Goal: Find specific page/section: Find specific page/section

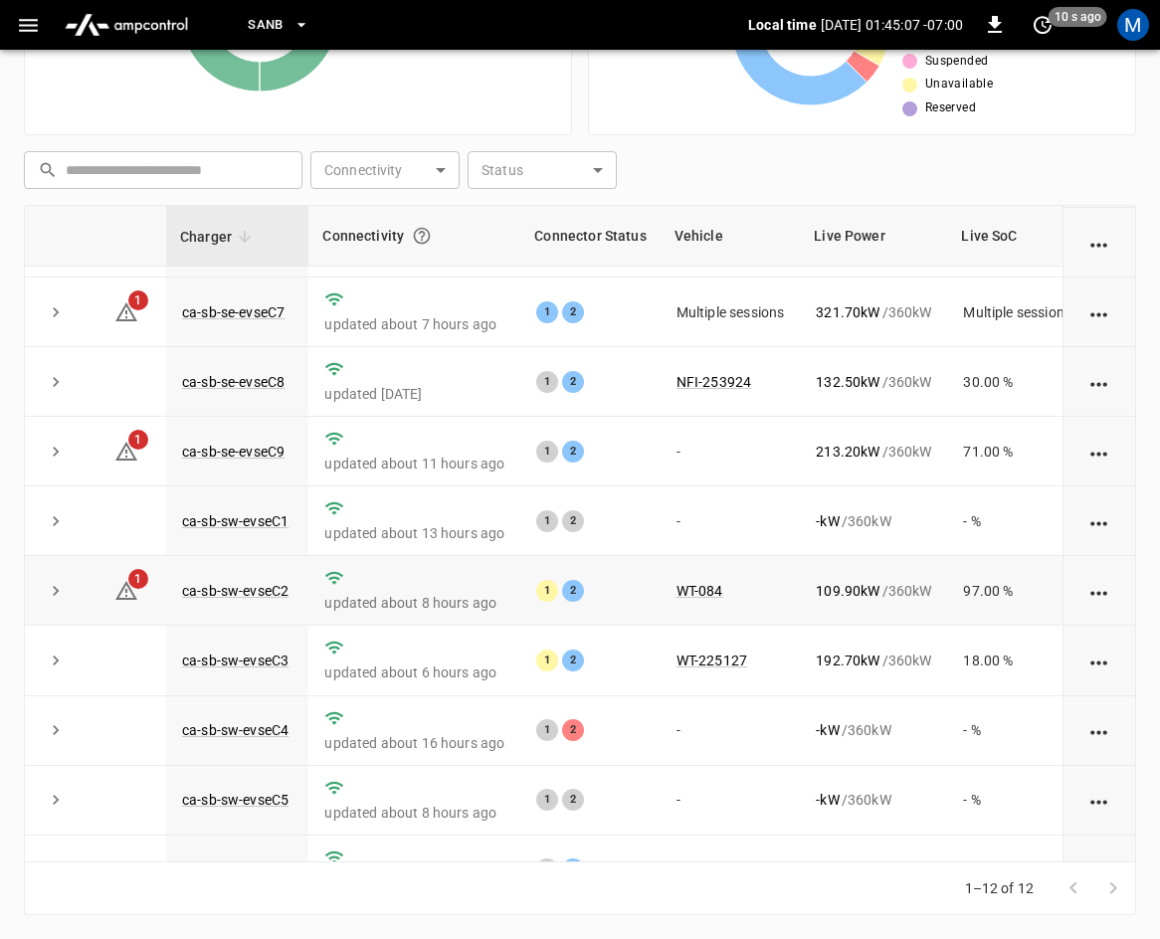
scroll to position [265, 0]
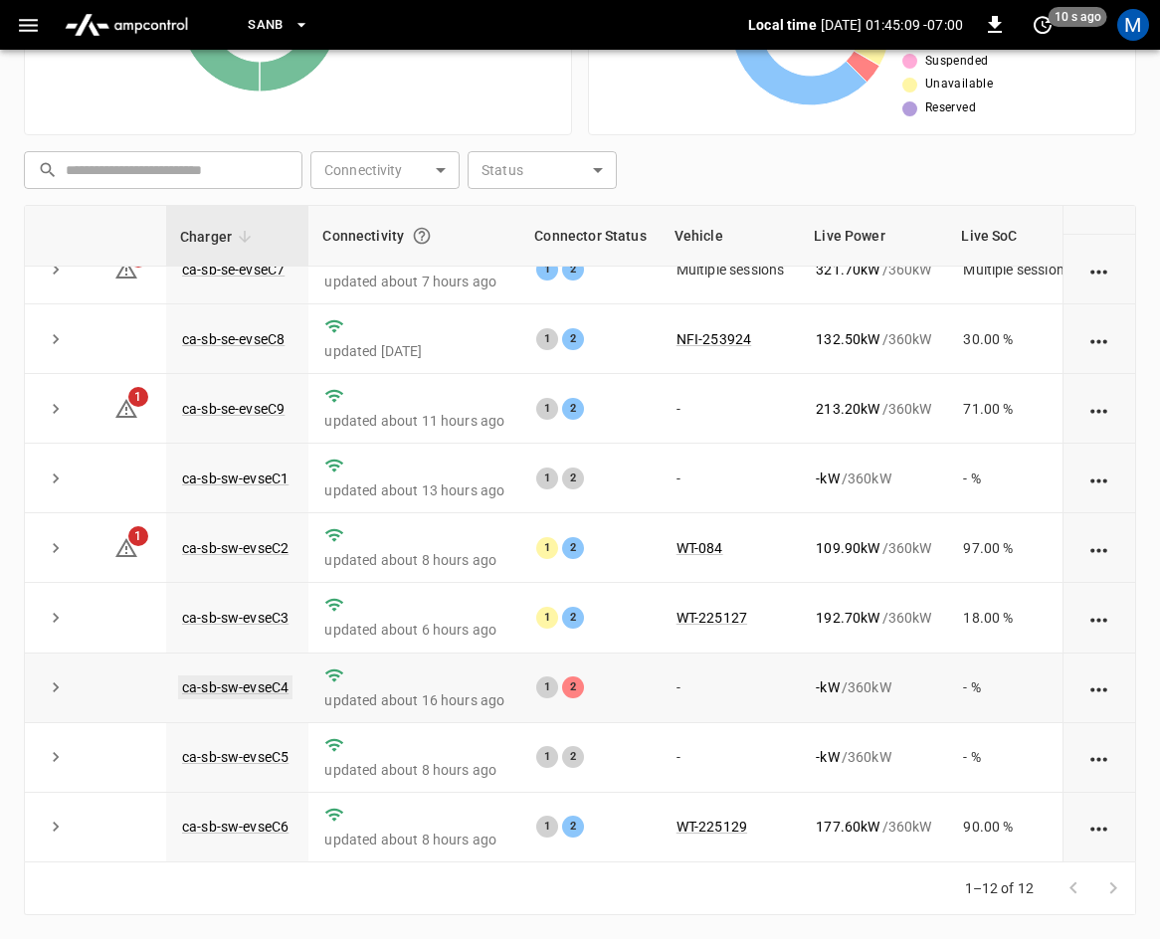
click at [259, 677] on link "ca-sb-sw-evseC4" at bounding box center [235, 687] width 114 height 24
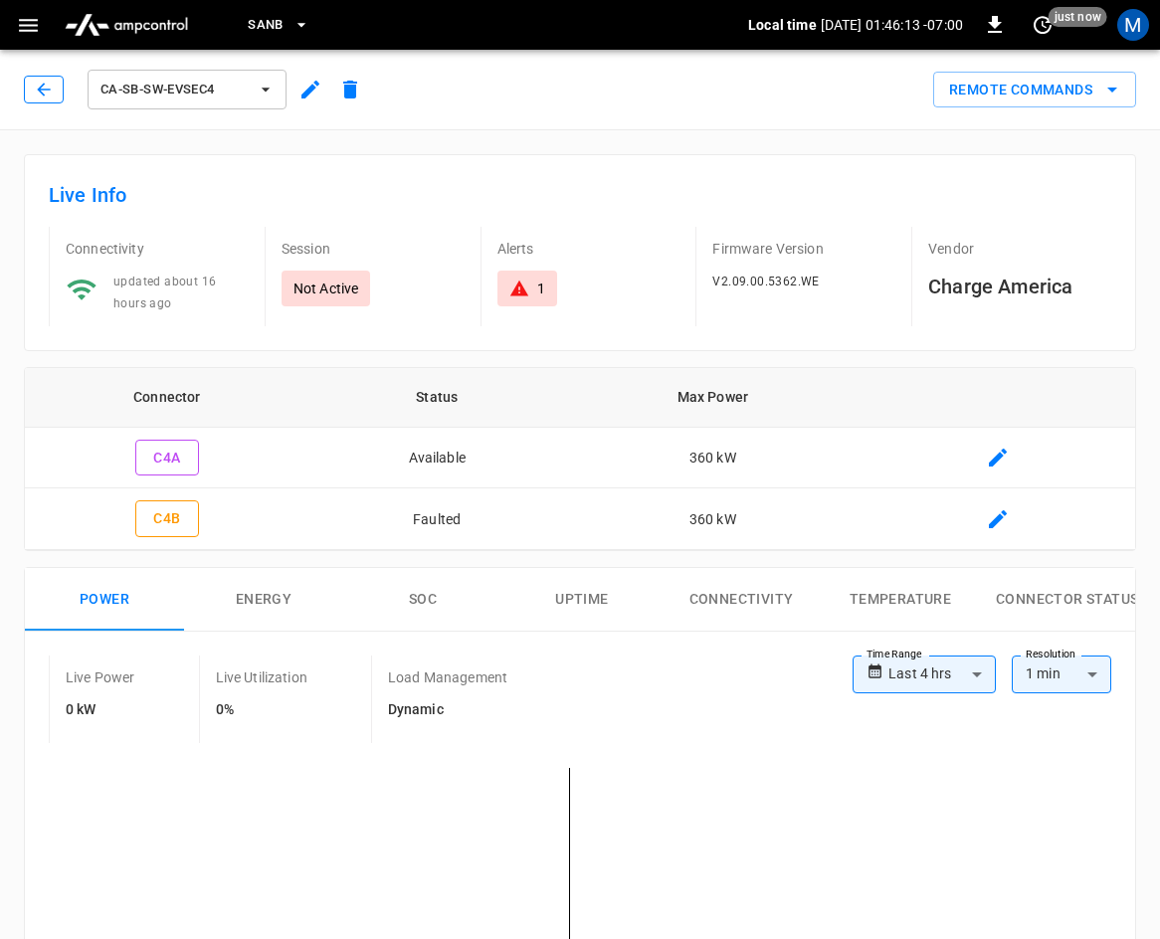
click at [29, 89] on button "button" at bounding box center [44, 90] width 40 height 28
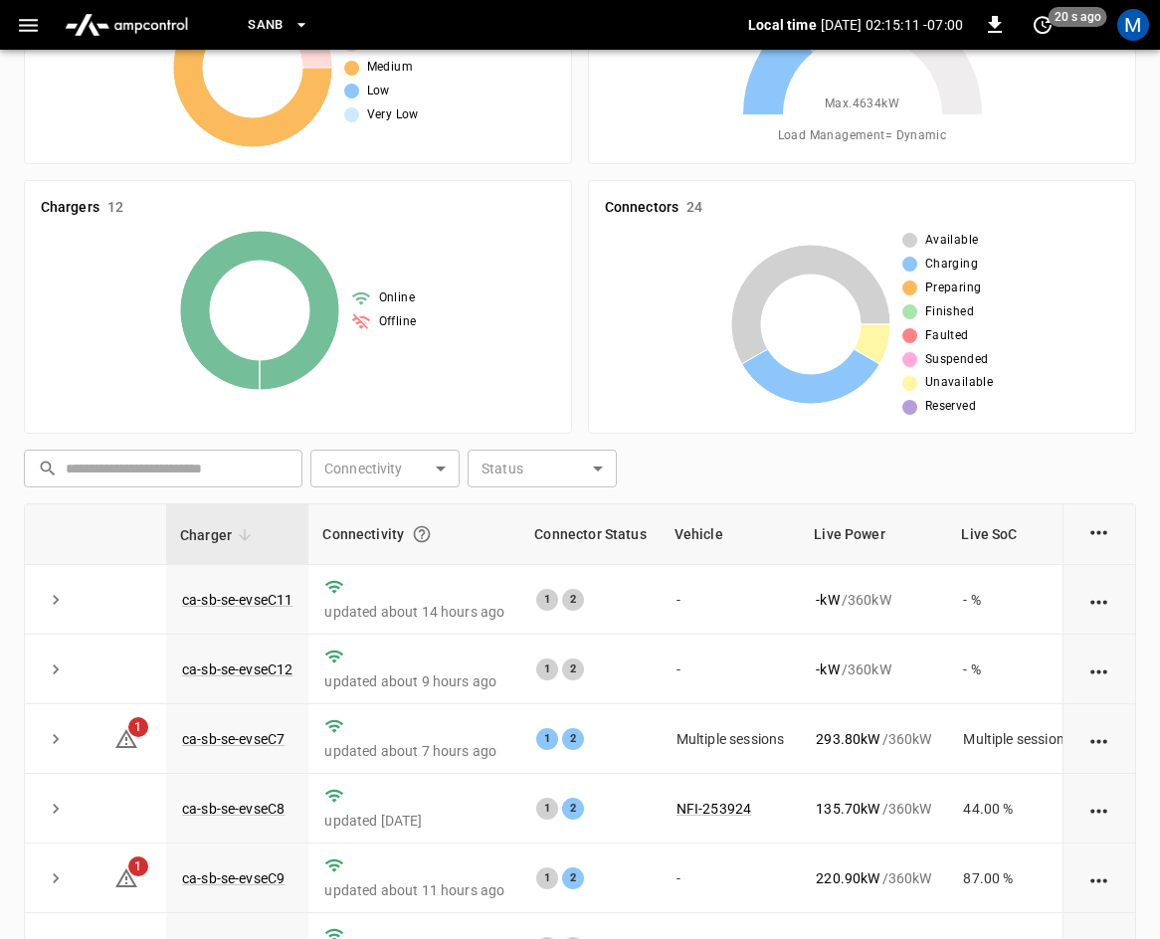
scroll to position [66, 0]
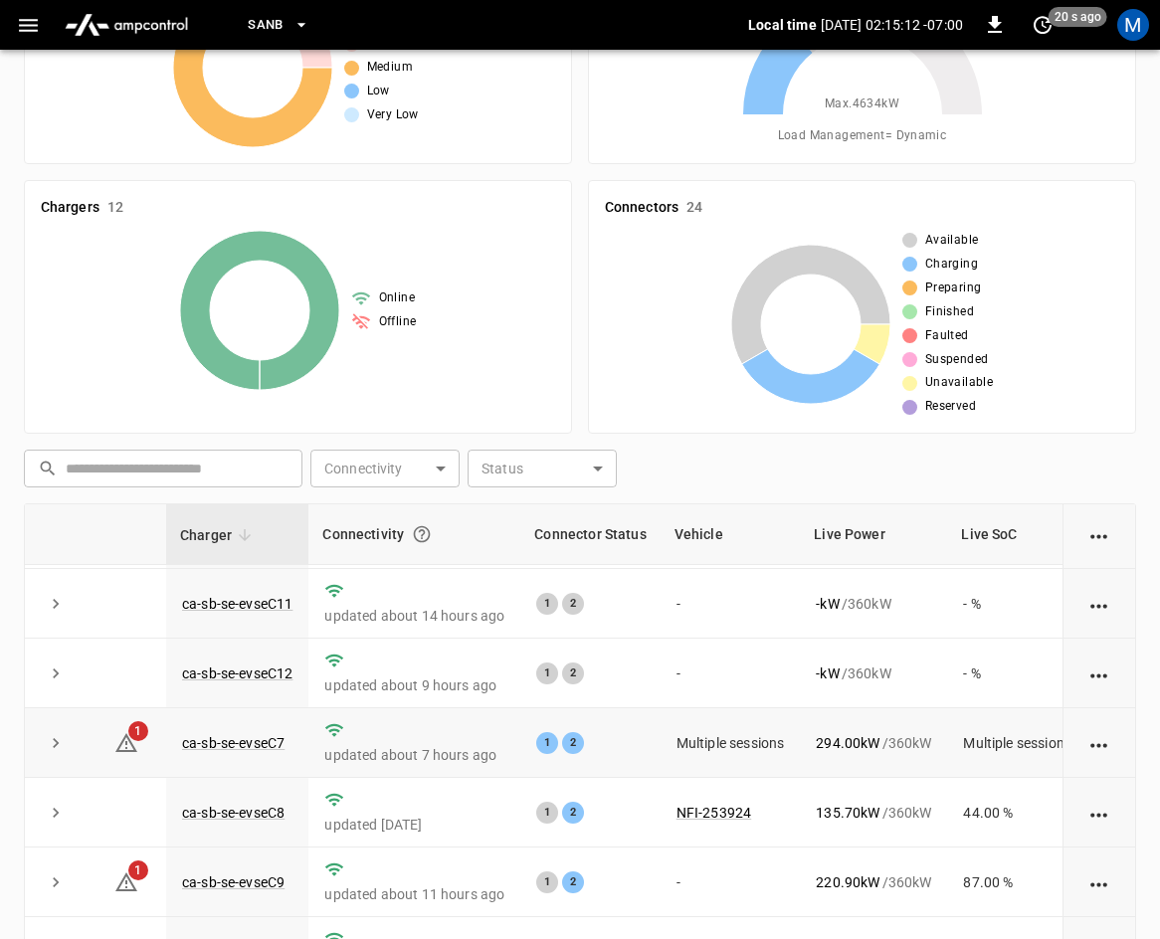
click at [53, 750] on icon "expand row" at bounding box center [56, 743] width 20 height 20
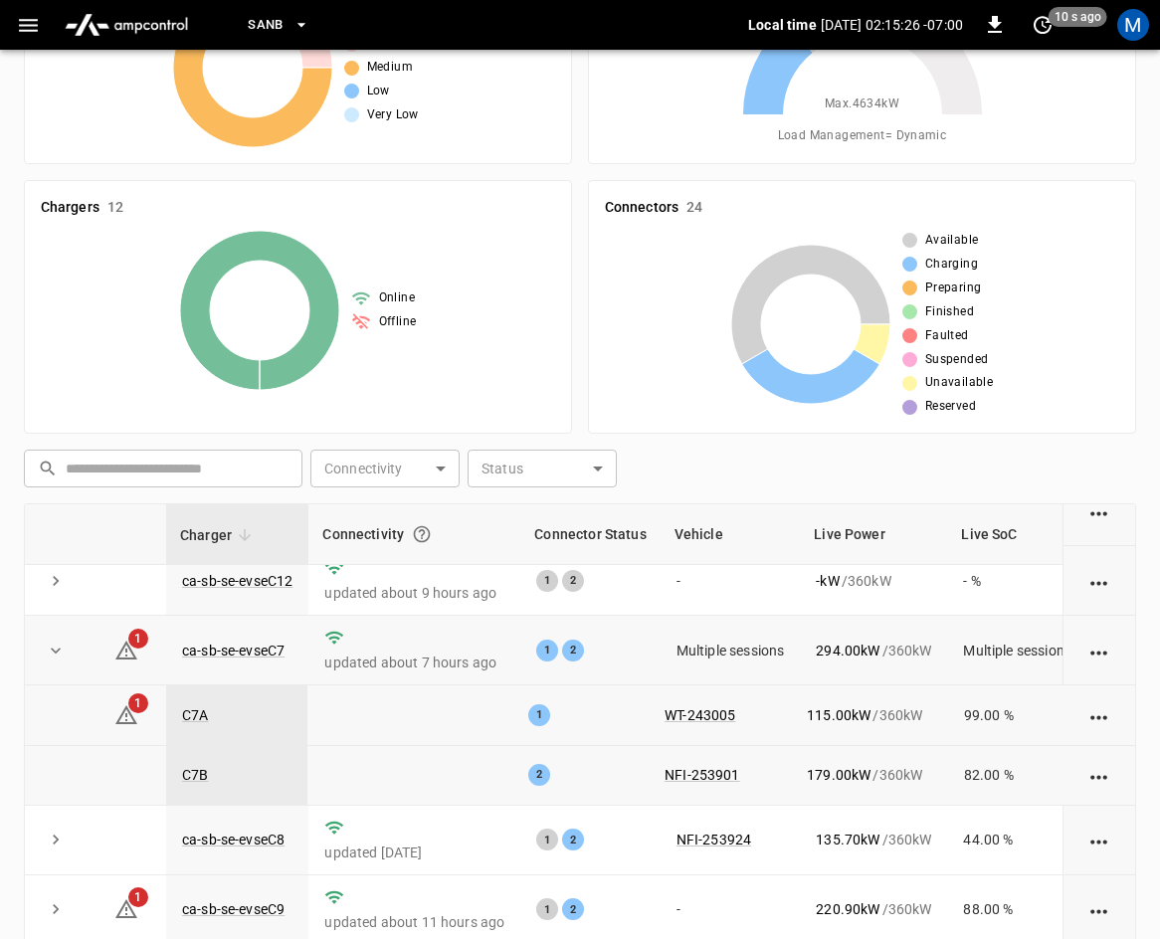
scroll to position [385, 0]
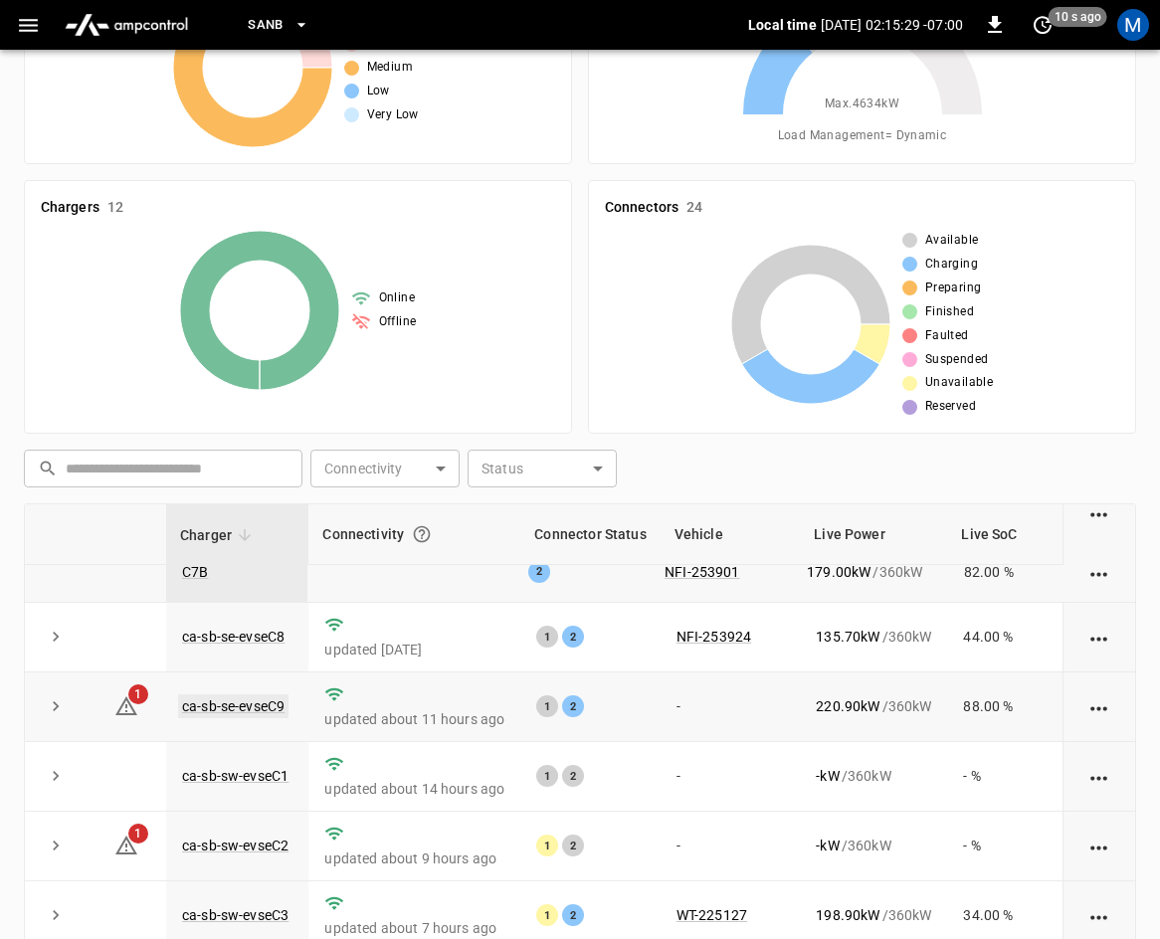
click at [233, 694] on link "ca-sb-se-evseC9" at bounding box center [233, 706] width 110 height 24
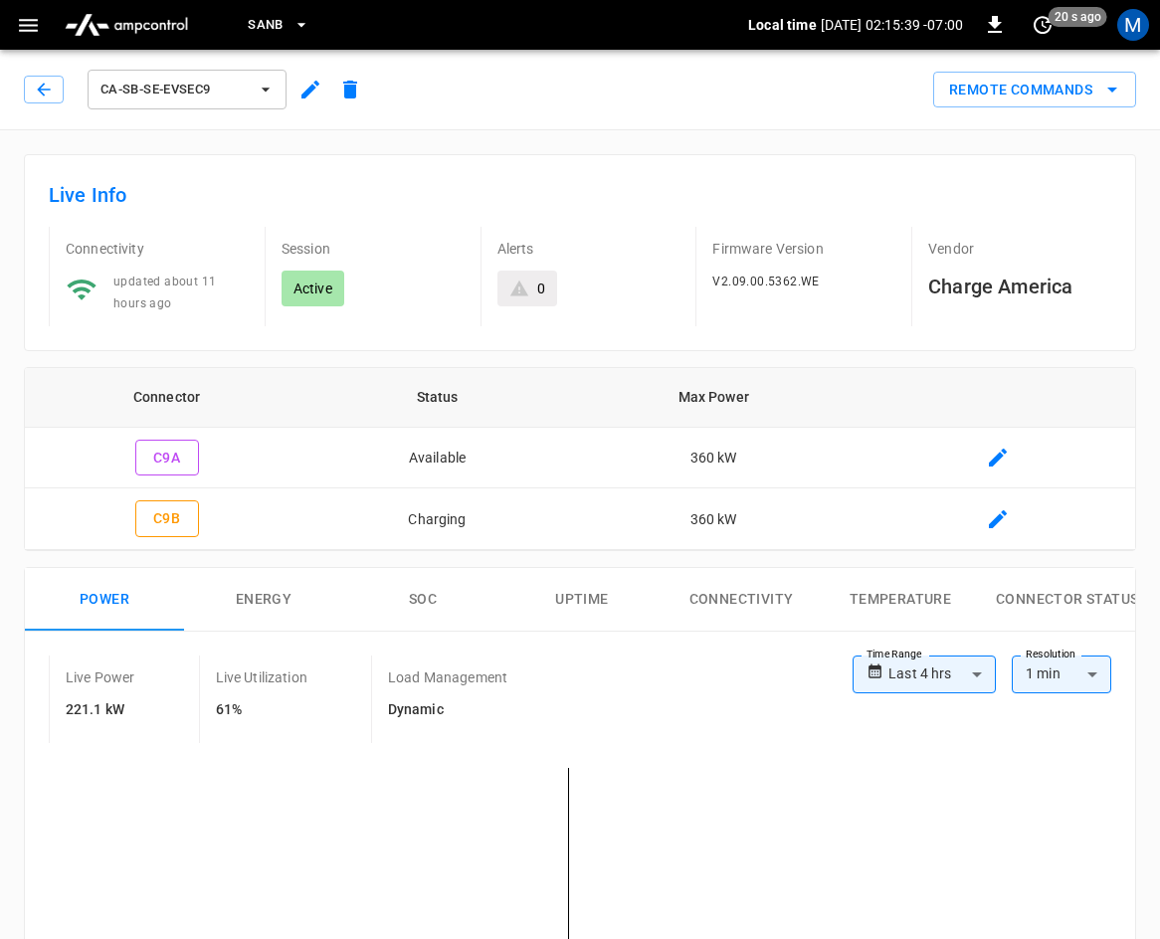
click at [46, 75] on div "ca-sb-se-evseC9" at bounding box center [197, 90] width 346 height 48
click at [44, 83] on icon "button" at bounding box center [44, 90] width 20 height 20
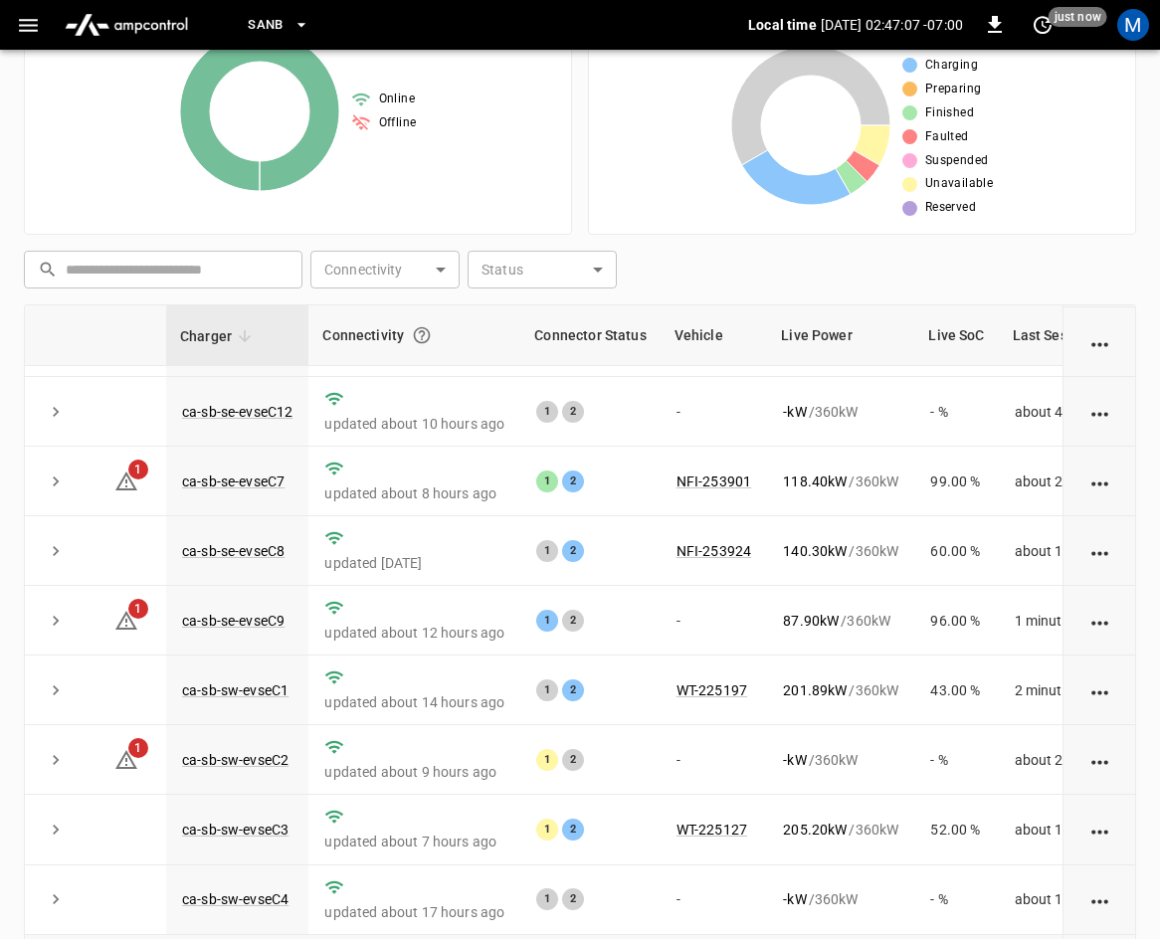
scroll to position [265, 0]
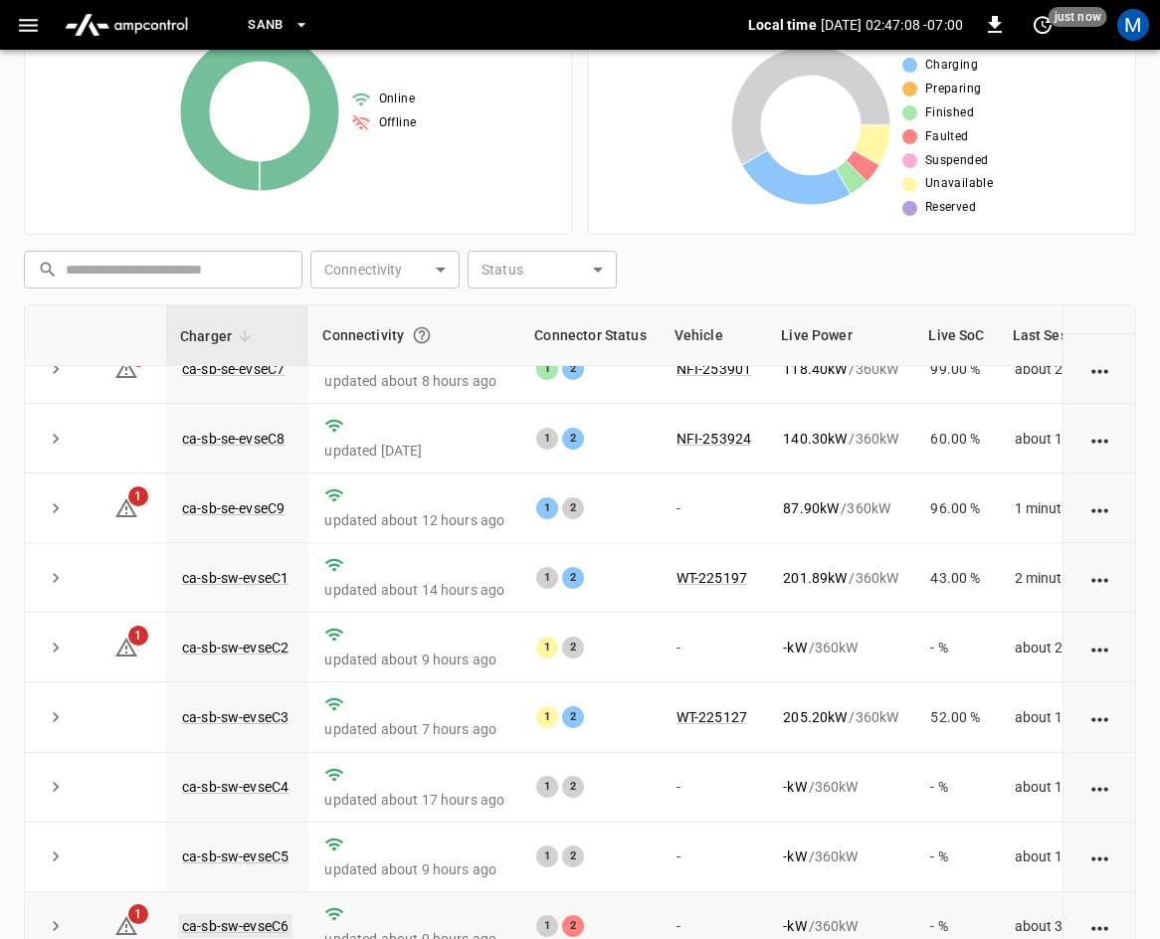
click at [262, 915] on link "ca-sb-sw-evseC6" at bounding box center [235, 926] width 114 height 24
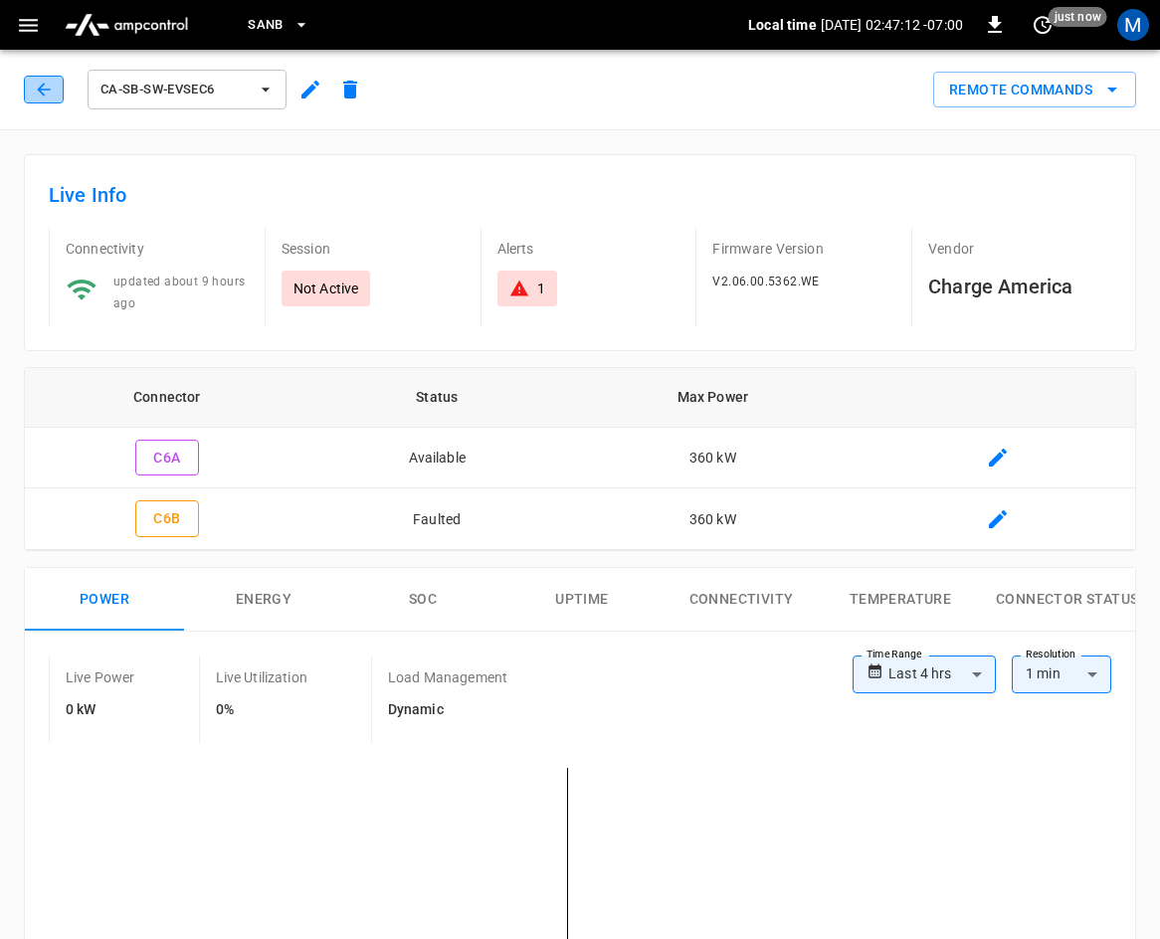
click at [44, 82] on icon "button" at bounding box center [44, 90] width 20 height 20
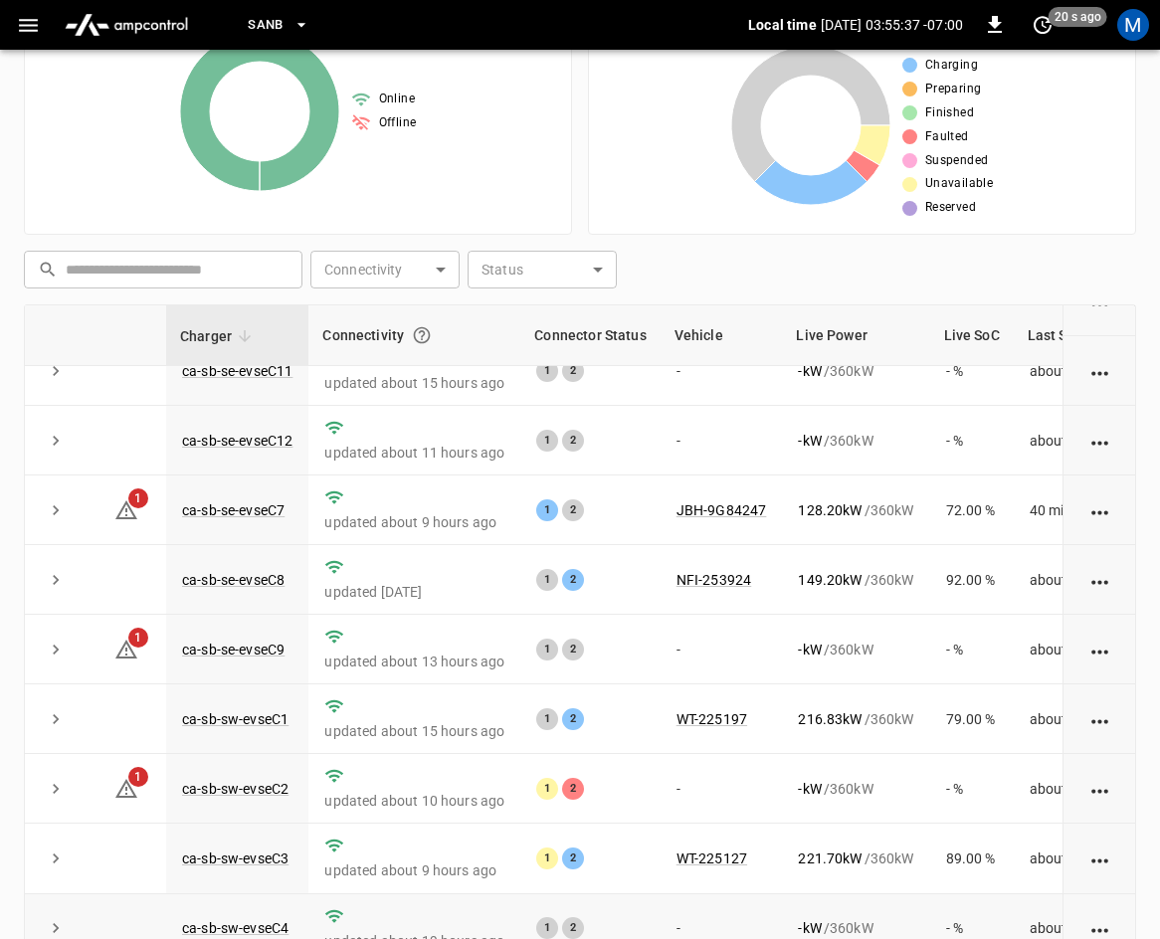
scroll to position [265, 0]
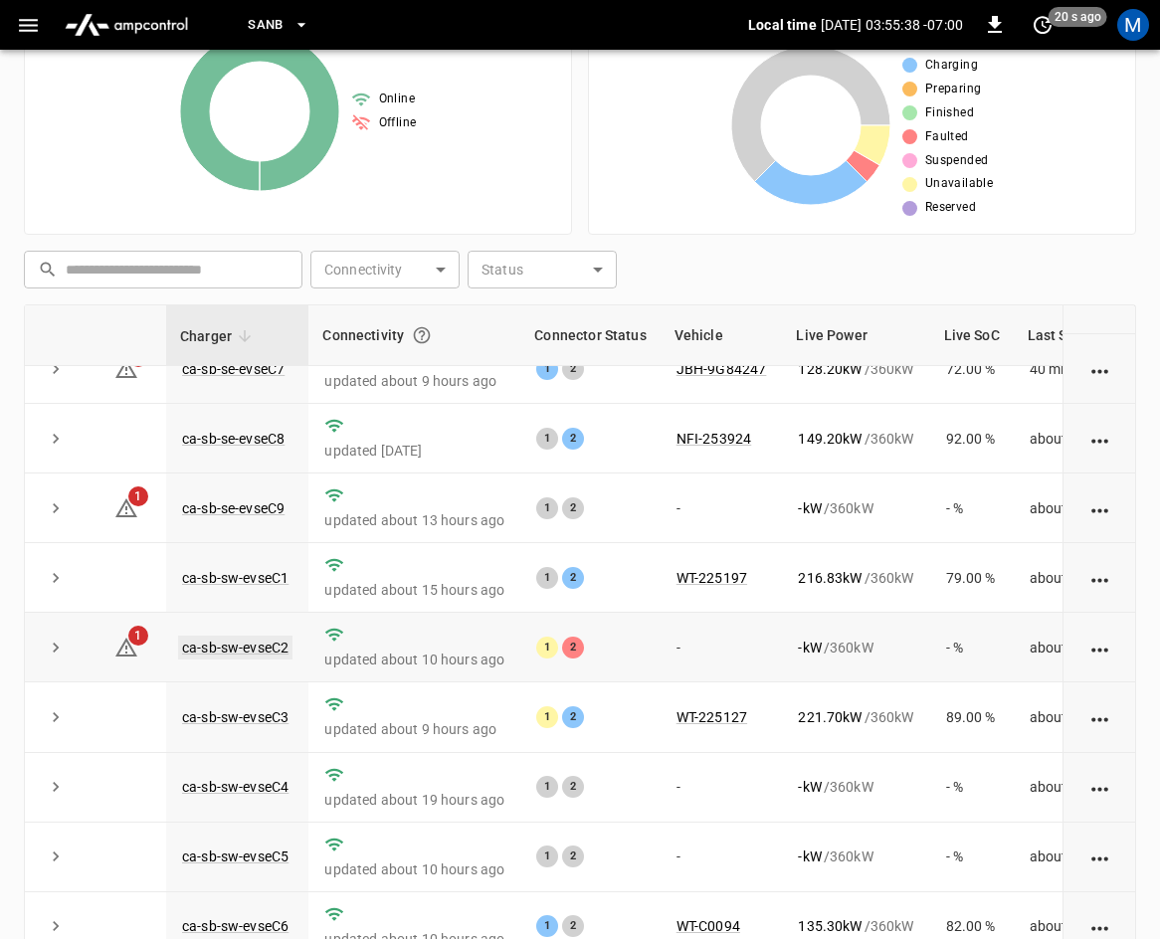
click at [239, 636] on link "ca-sb-sw-evseC2" at bounding box center [235, 648] width 114 height 24
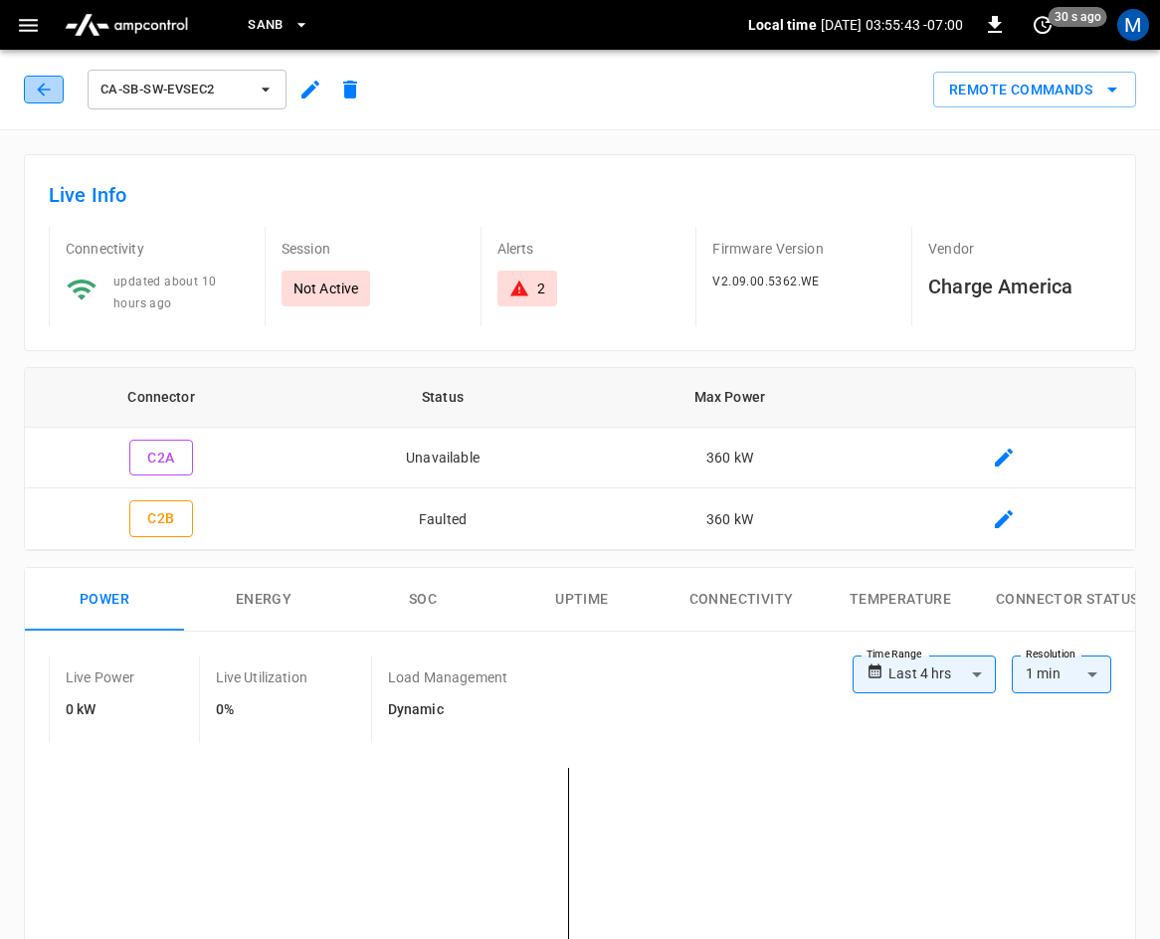
click at [46, 93] on icon "button" at bounding box center [44, 90] width 20 height 20
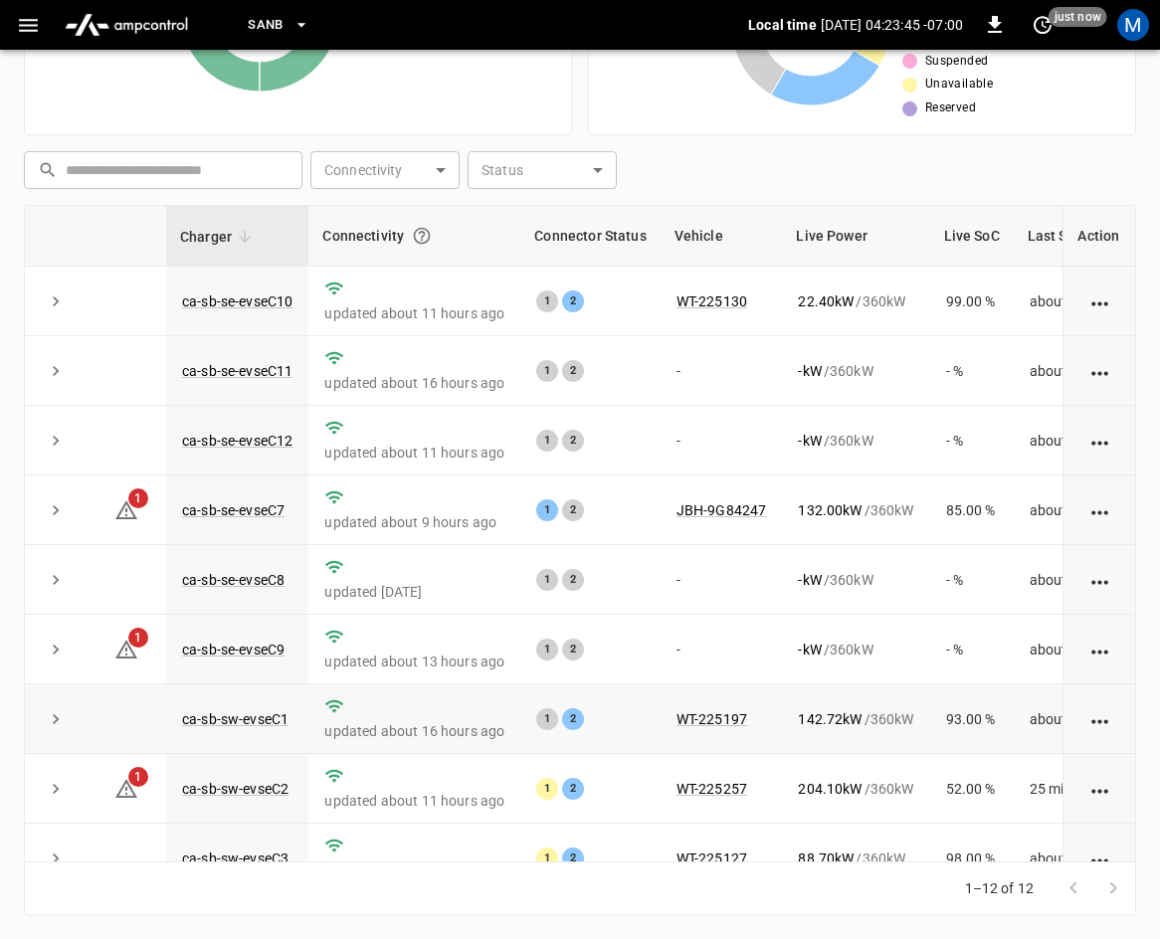
scroll to position [265, 0]
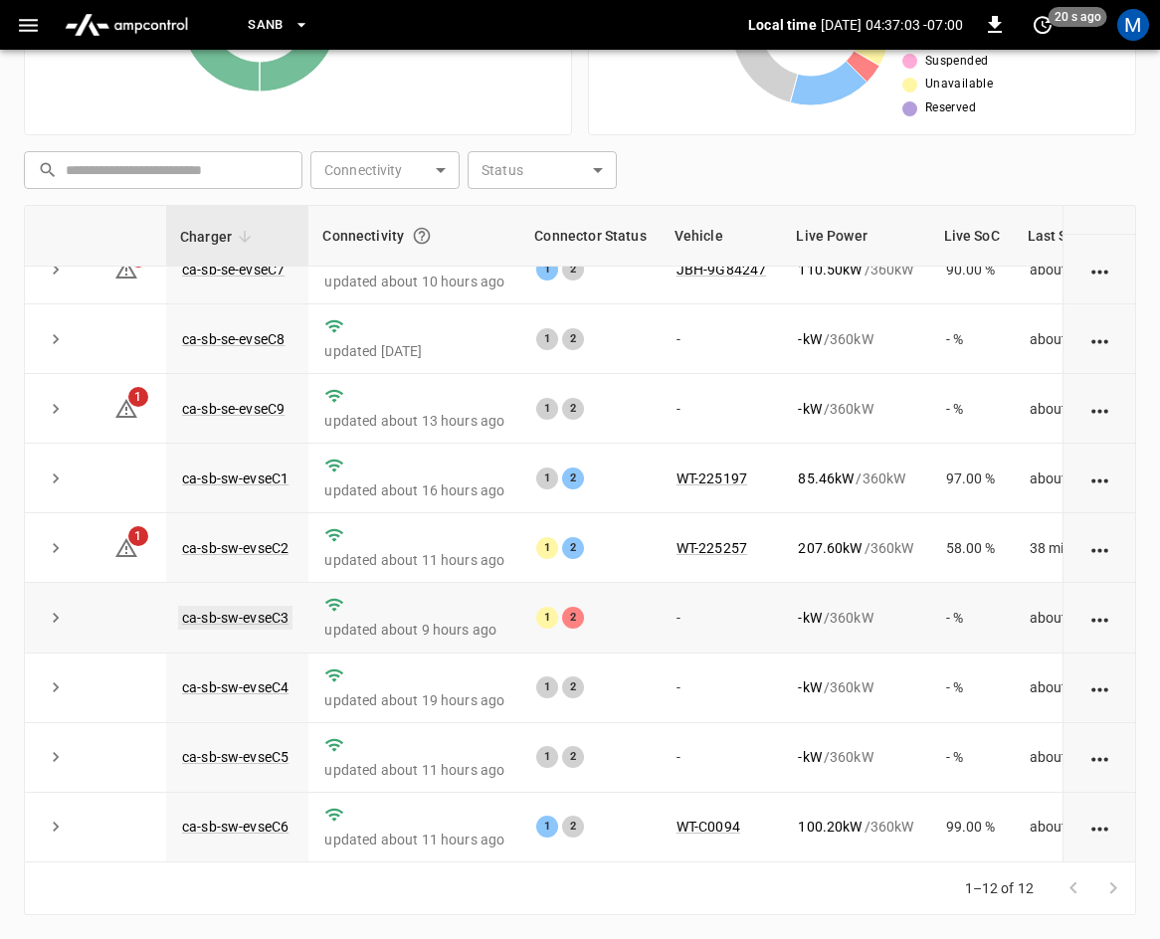
click at [221, 606] on link "ca-sb-sw-evseC3" at bounding box center [235, 618] width 114 height 24
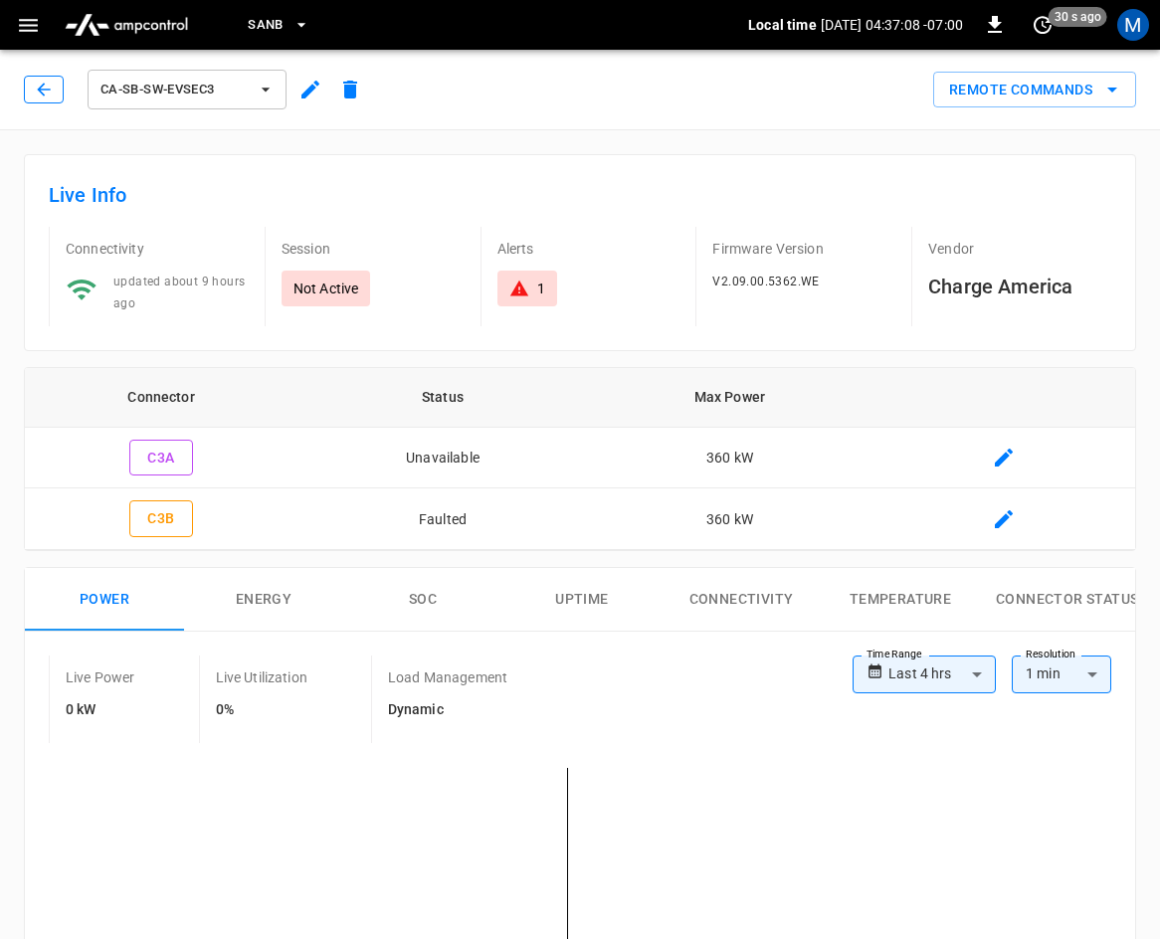
click at [26, 91] on button "button" at bounding box center [44, 90] width 40 height 28
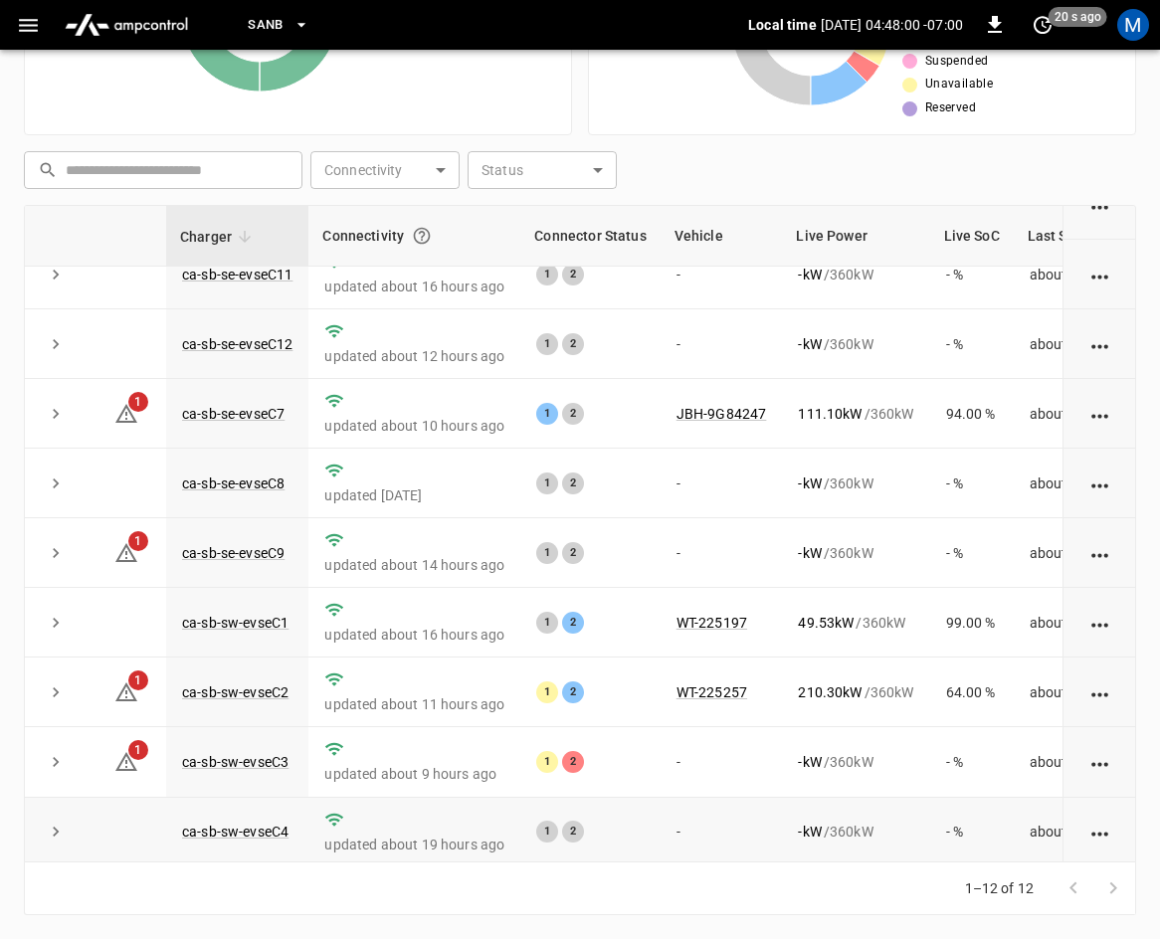
scroll to position [265, 0]
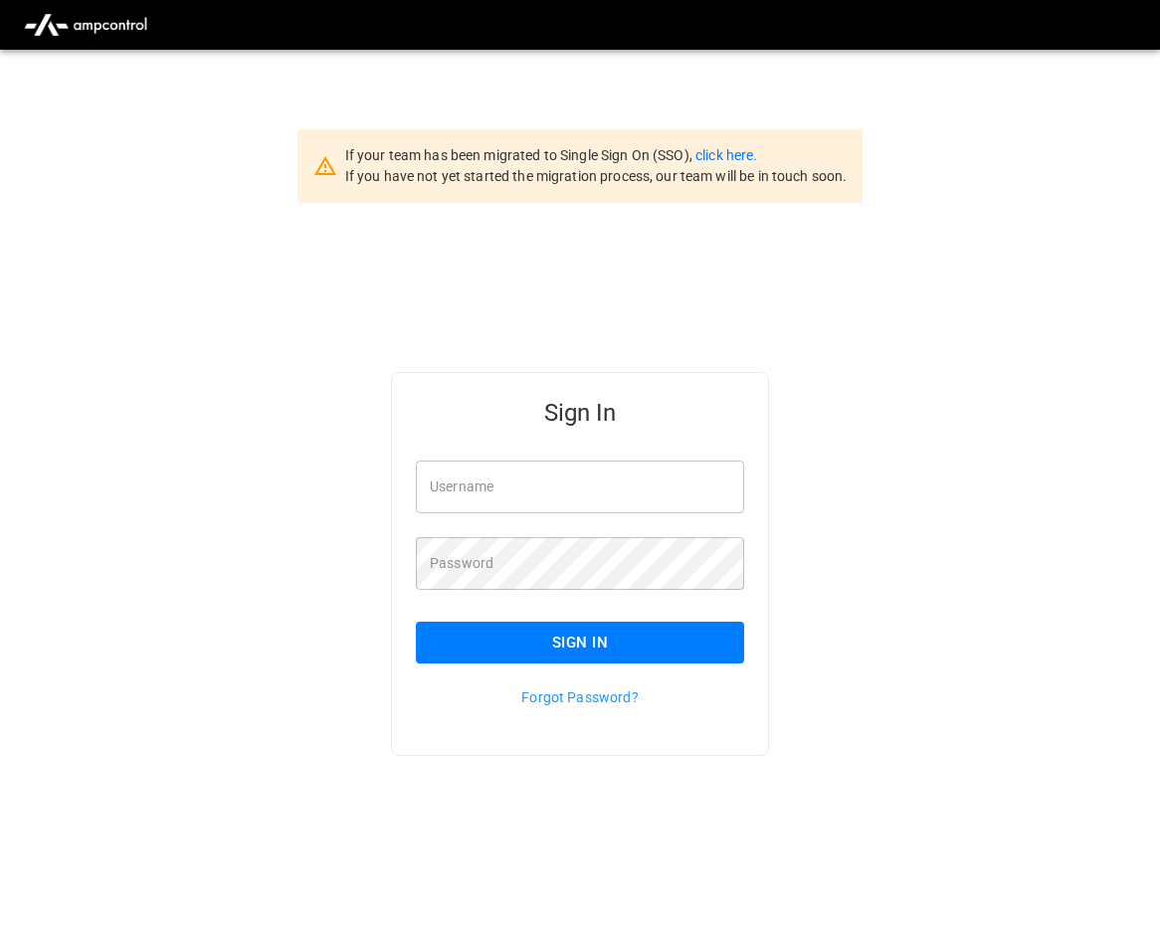
type input "**********"
click at [539, 641] on button "Sign In" at bounding box center [580, 643] width 328 height 42
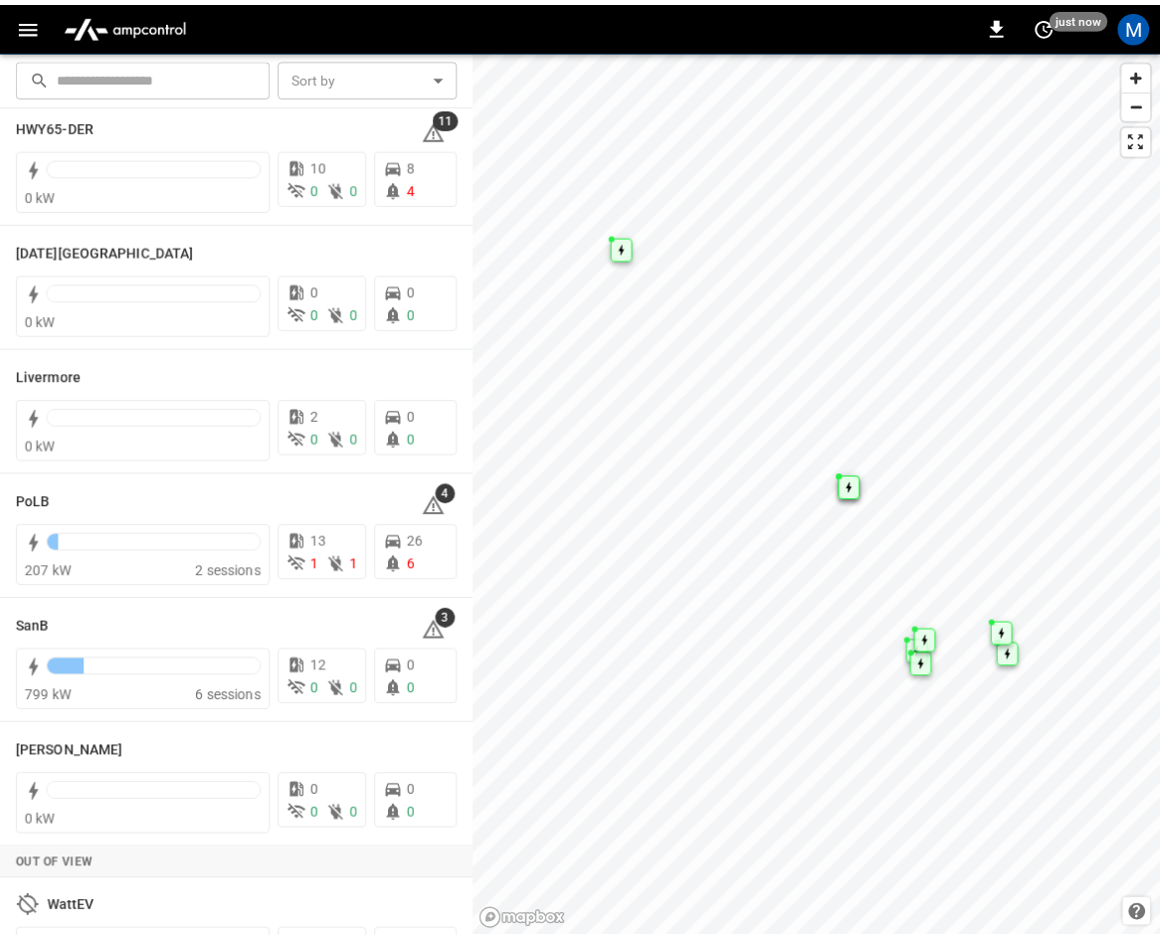
scroll to position [353, 0]
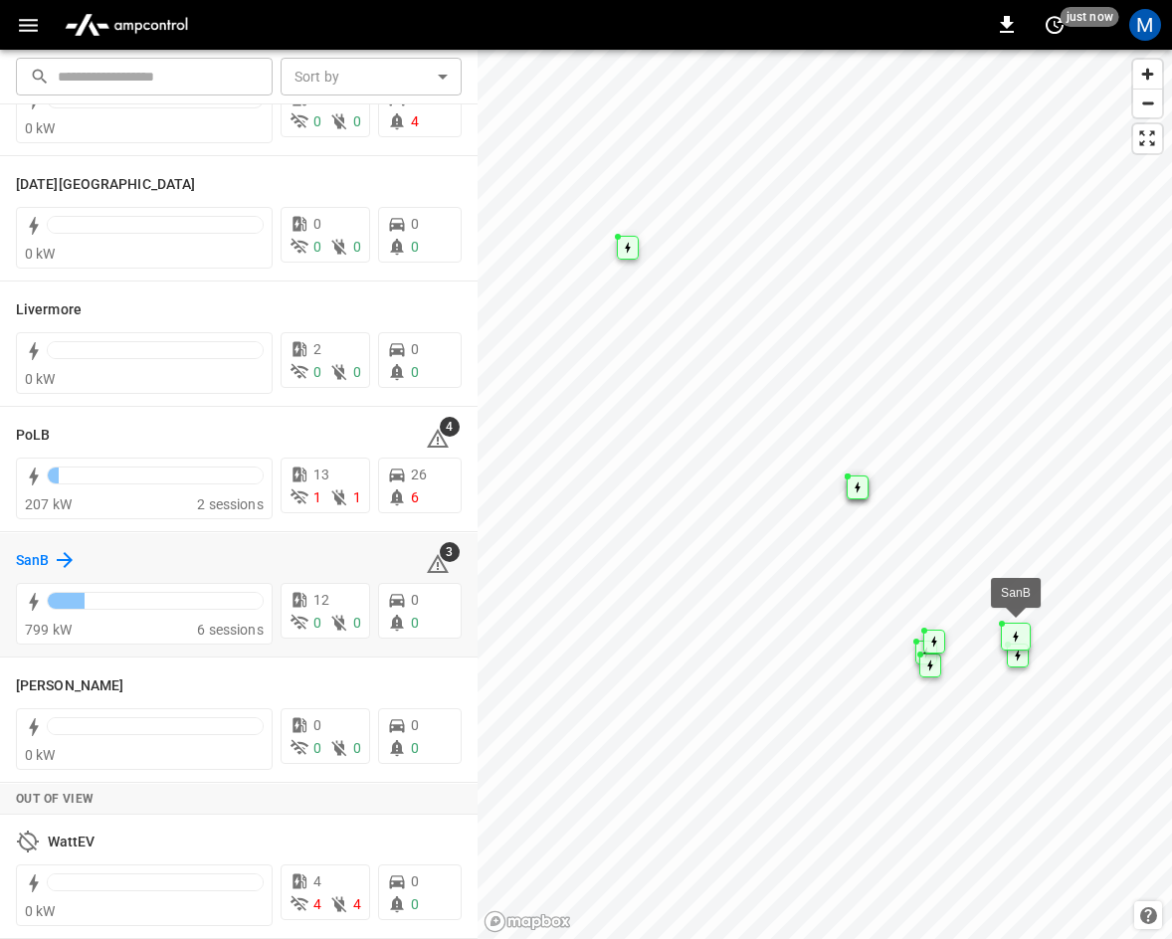
click at [58, 552] on icon at bounding box center [65, 560] width 24 height 24
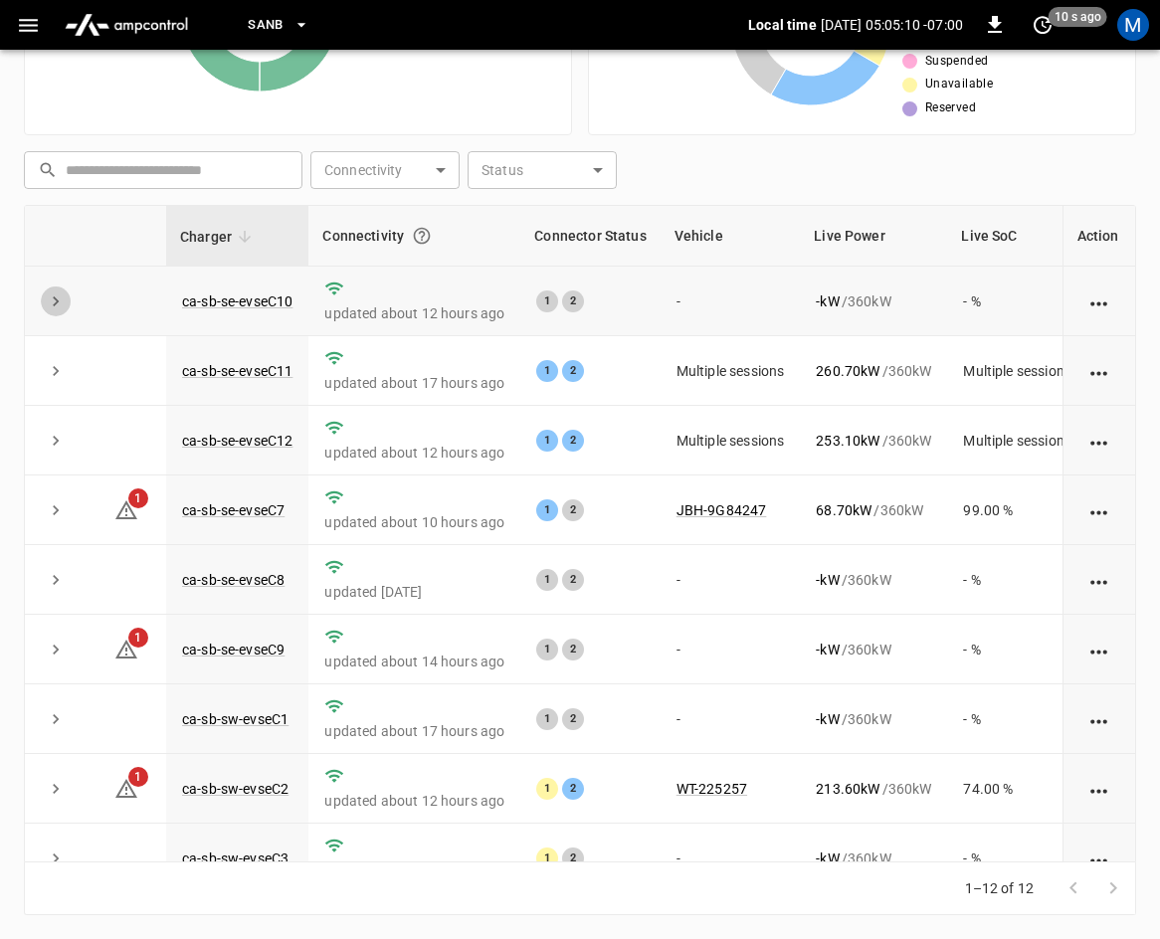
click at [57, 292] on icon "expand row" at bounding box center [56, 301] width 20 height 20
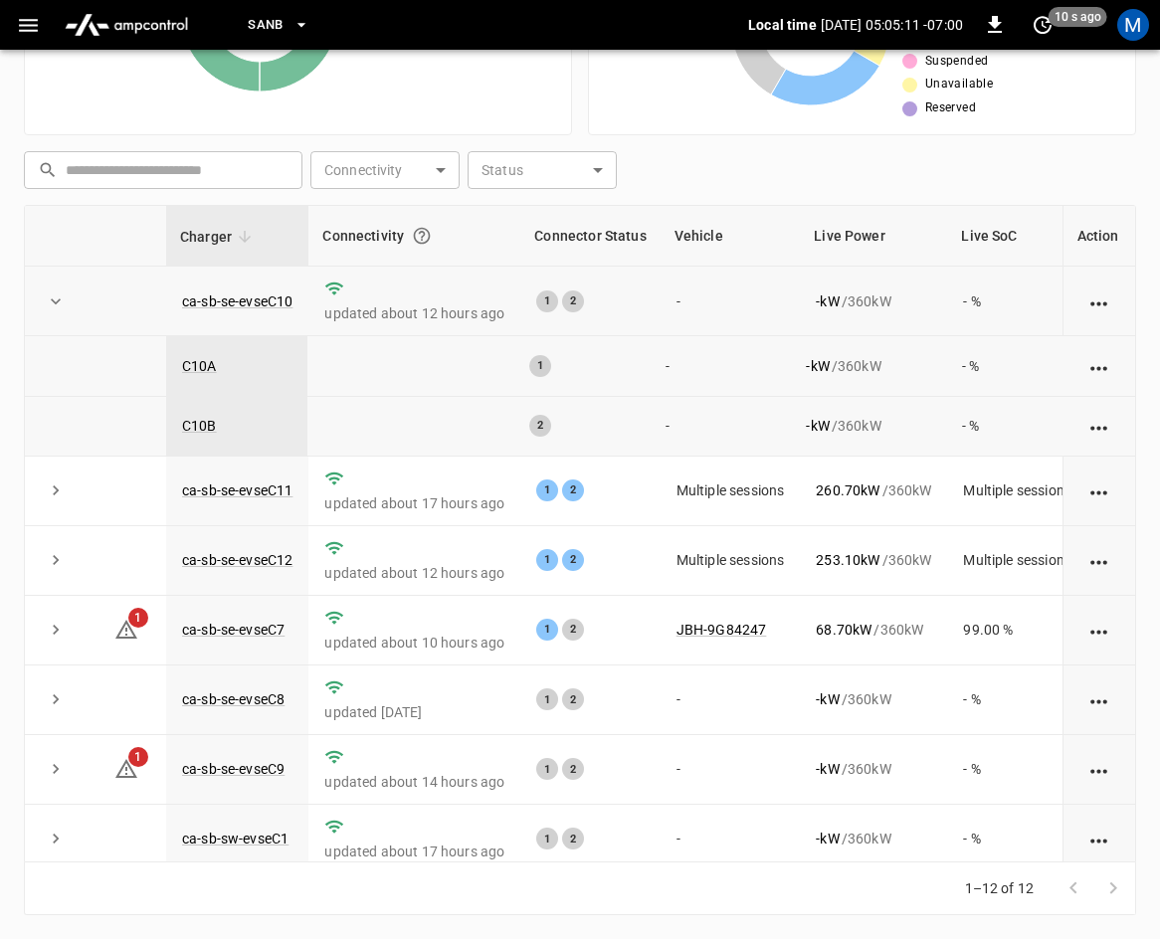
click at [51, 306] on icon "expand row" at bounding box center [56, 301] width 20 height 20
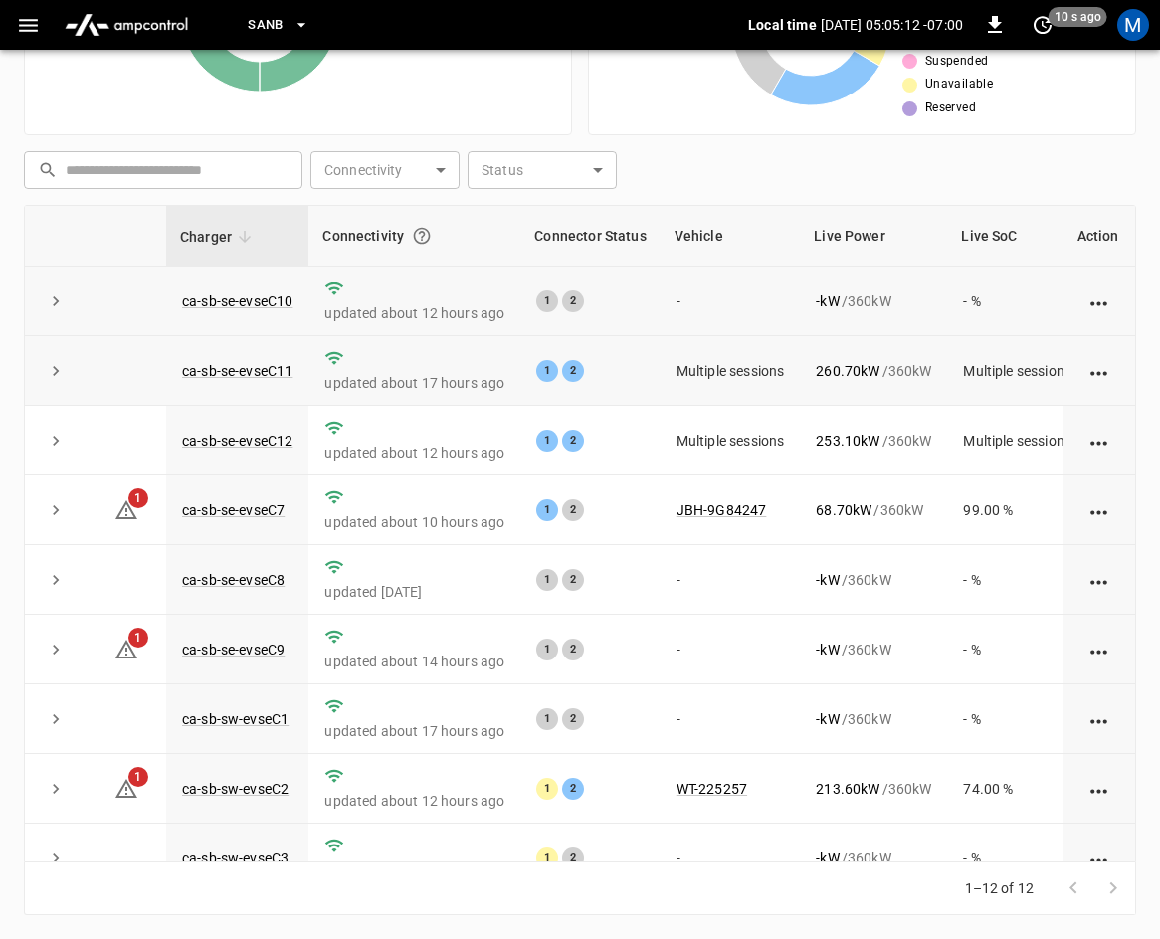
click at [58, 384] on button "expand row" at bounding box center [56, 371] width 30 height 30
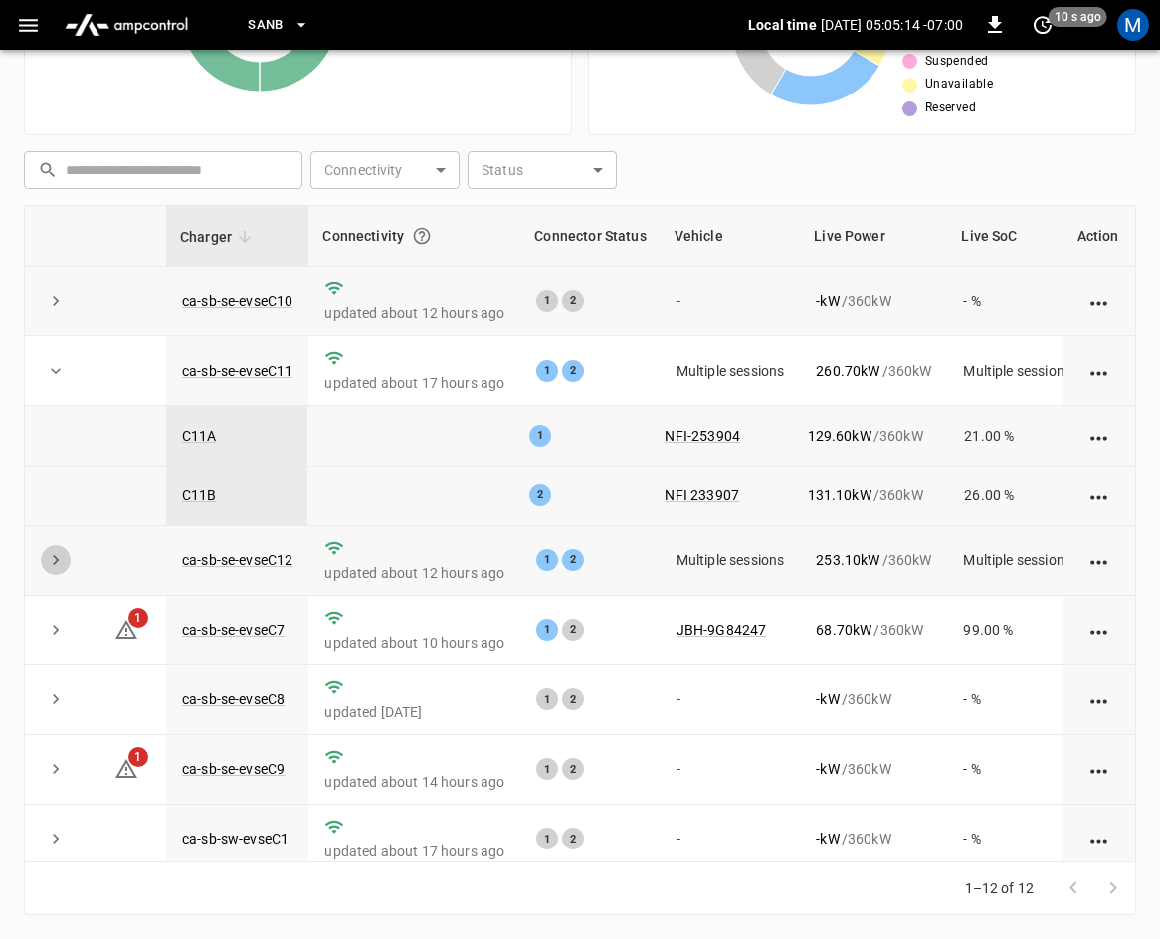
click at [62, 561] on icon "expand row" at bounding box center [56, 560] width 20 height 20
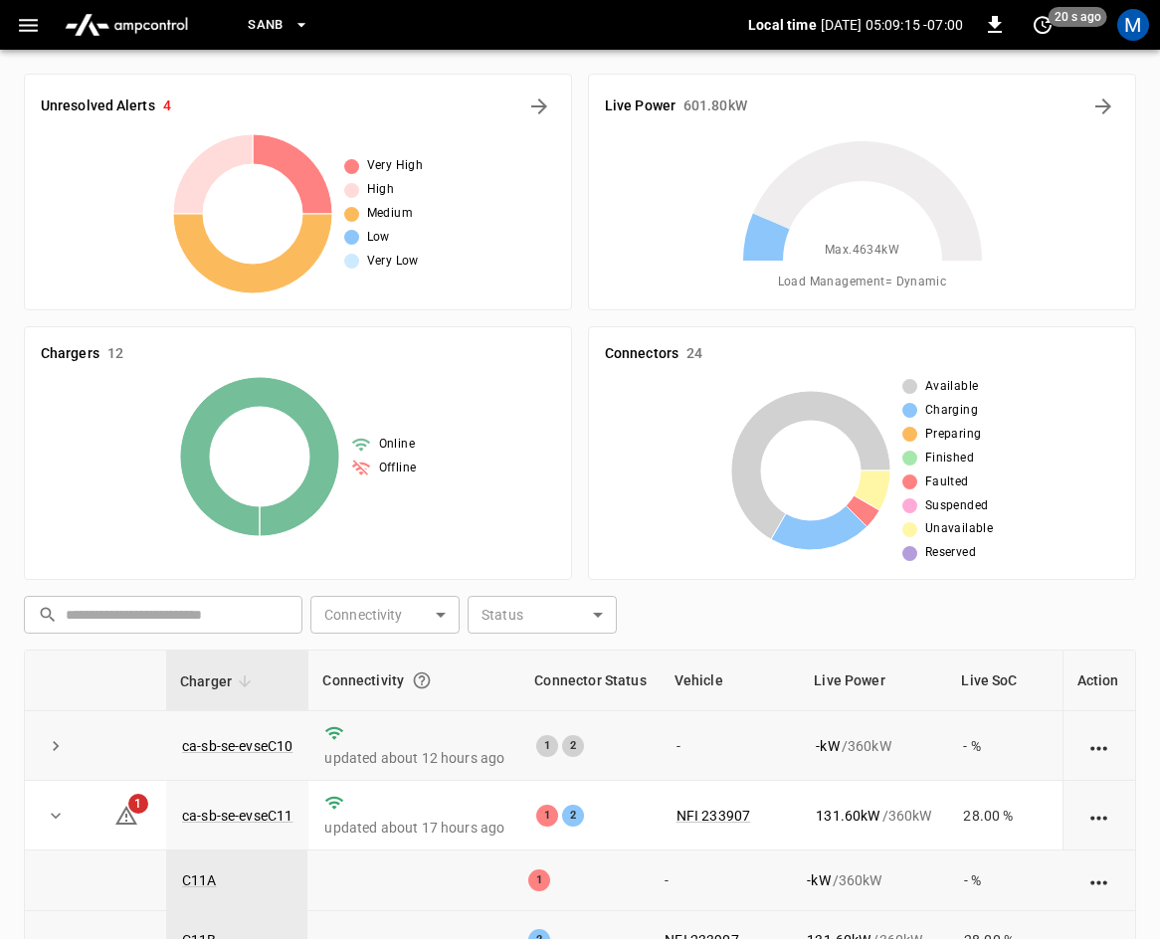
scroll to position [445, 0]
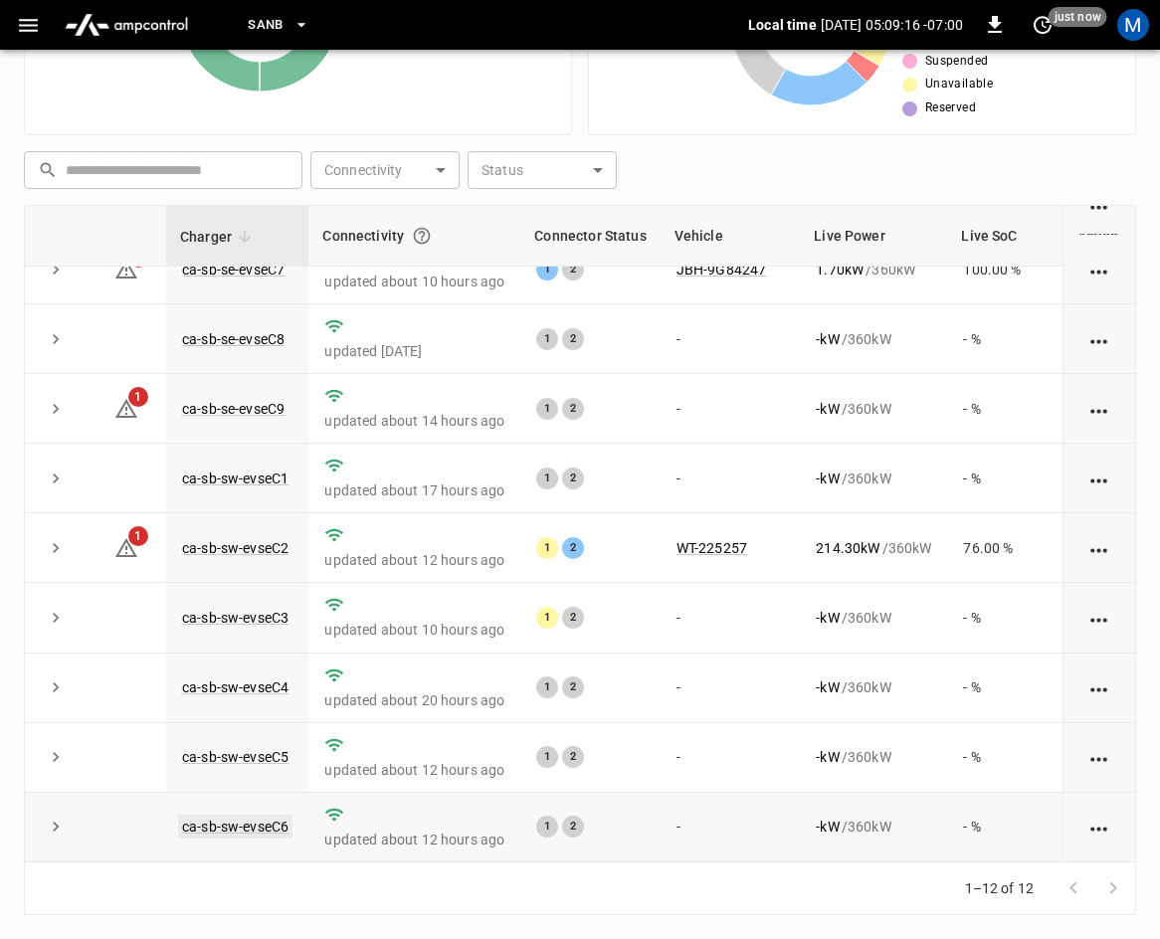
click at [264, 815] on link "ca-sb-sw-evseC6" at bounding box center [235, 827] width 114 height 24
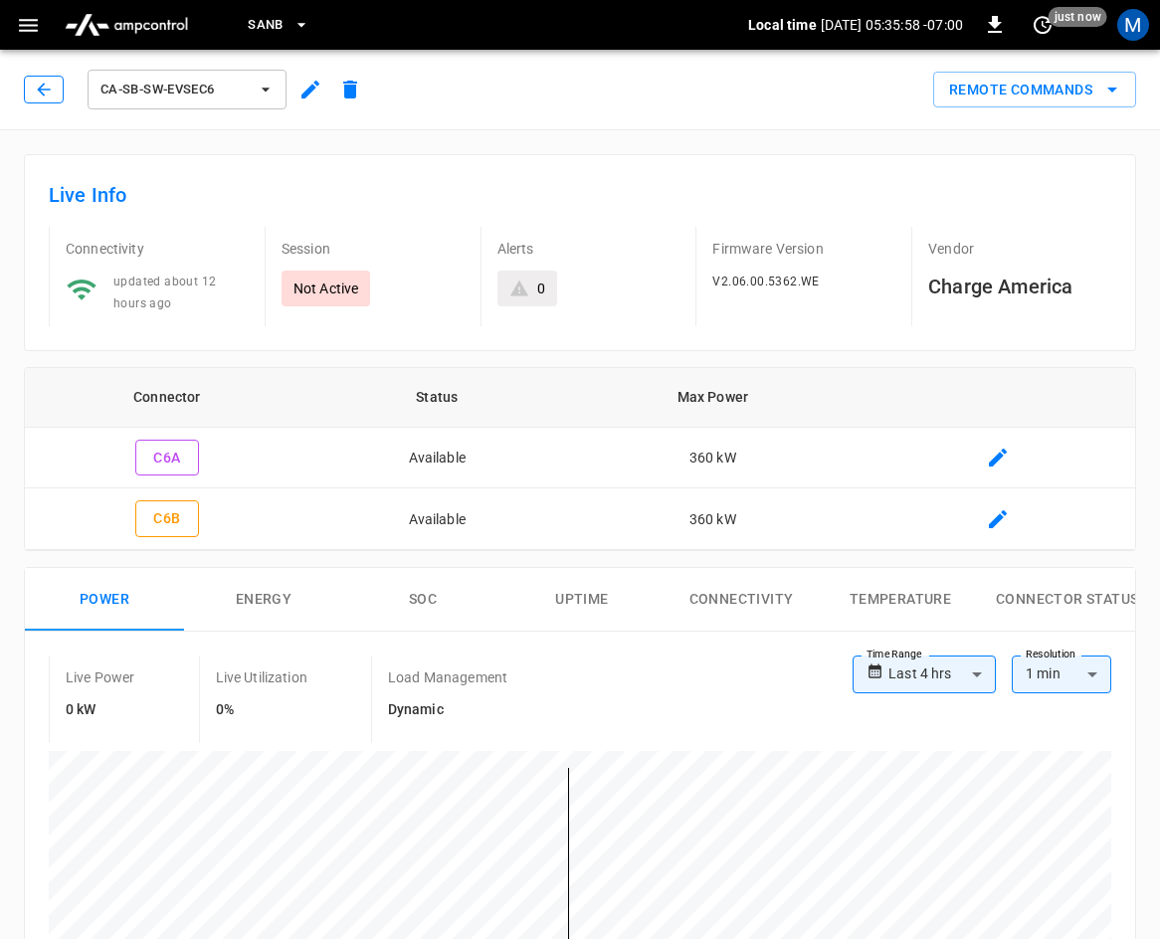
click at [44, 87] on icon "button" at bounding box center [44, 90] width 20 height 20
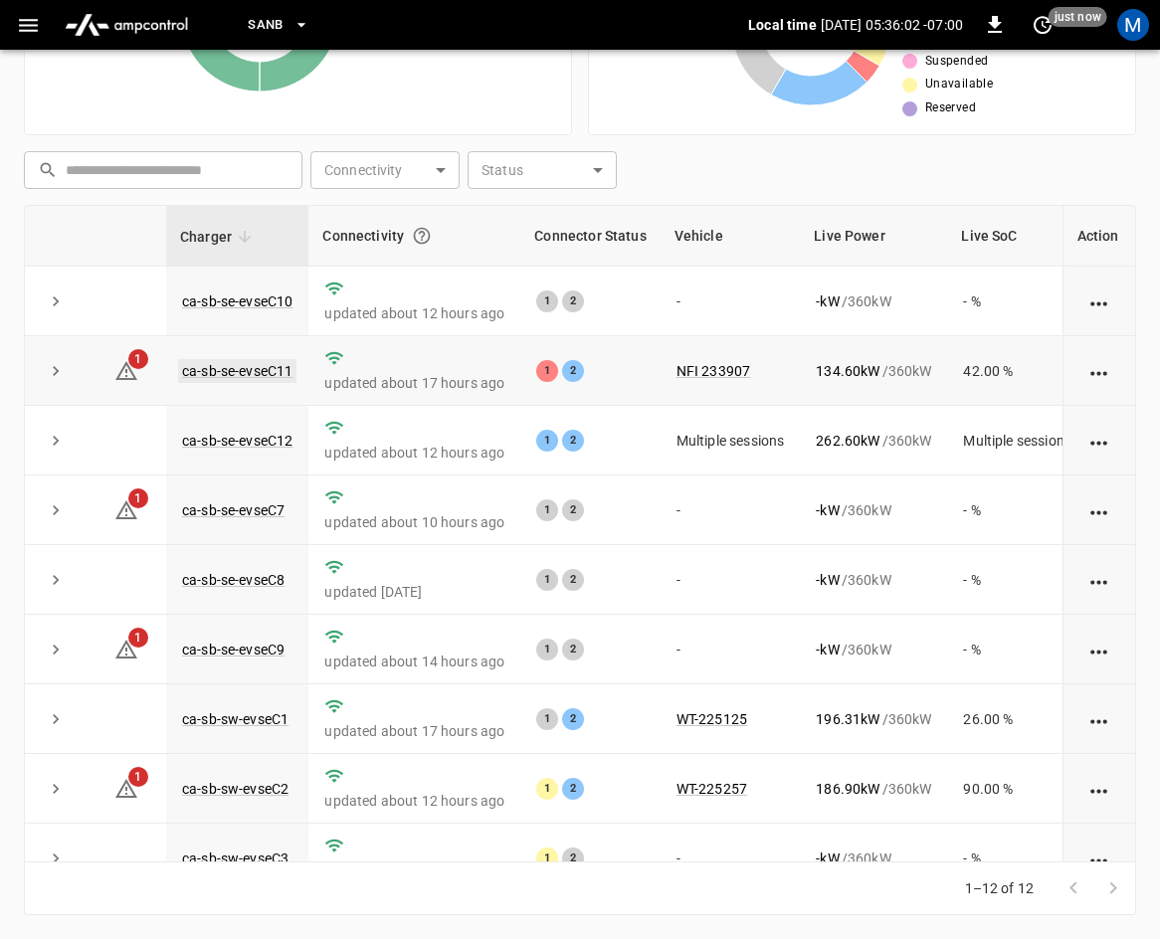
click at [225, 372] on link "ca-sb-se-evseC11" at bounding box center [237, 371] width 118 height 24
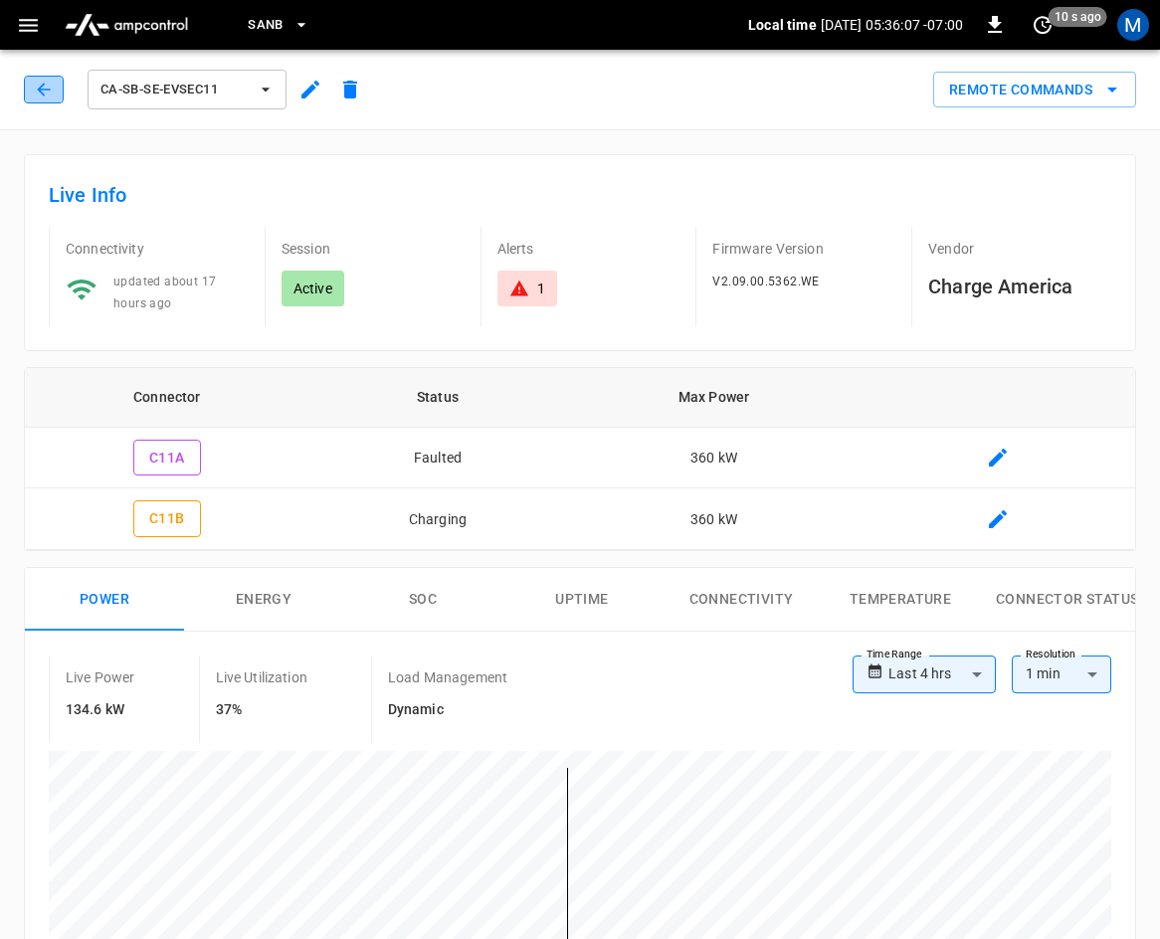
click at [44, 89] on icon "button" at bounding box center [44, 90] width 20 height 20
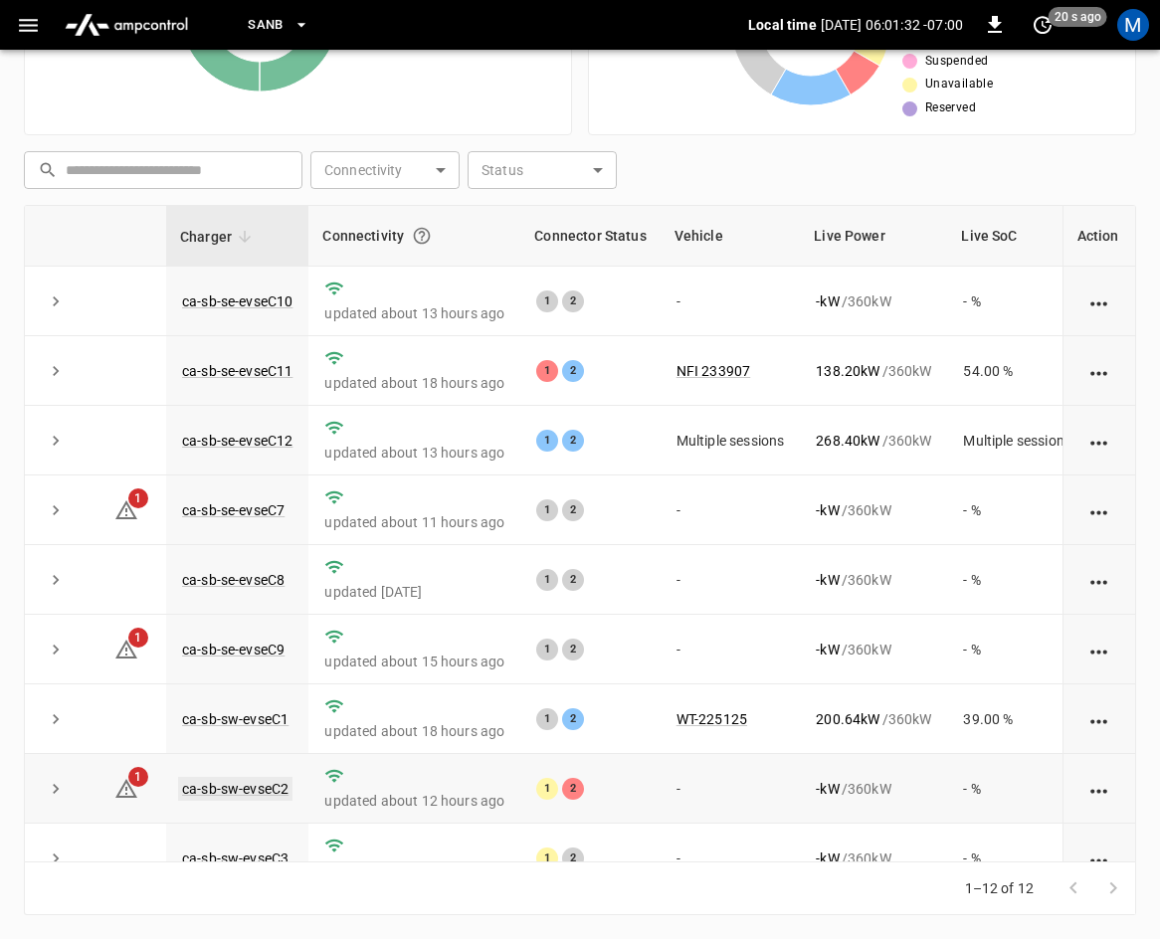
click at [225, 798] on link "ca-sb-sw-evseC2" at bounding box center [235, 789] width 114 height 24
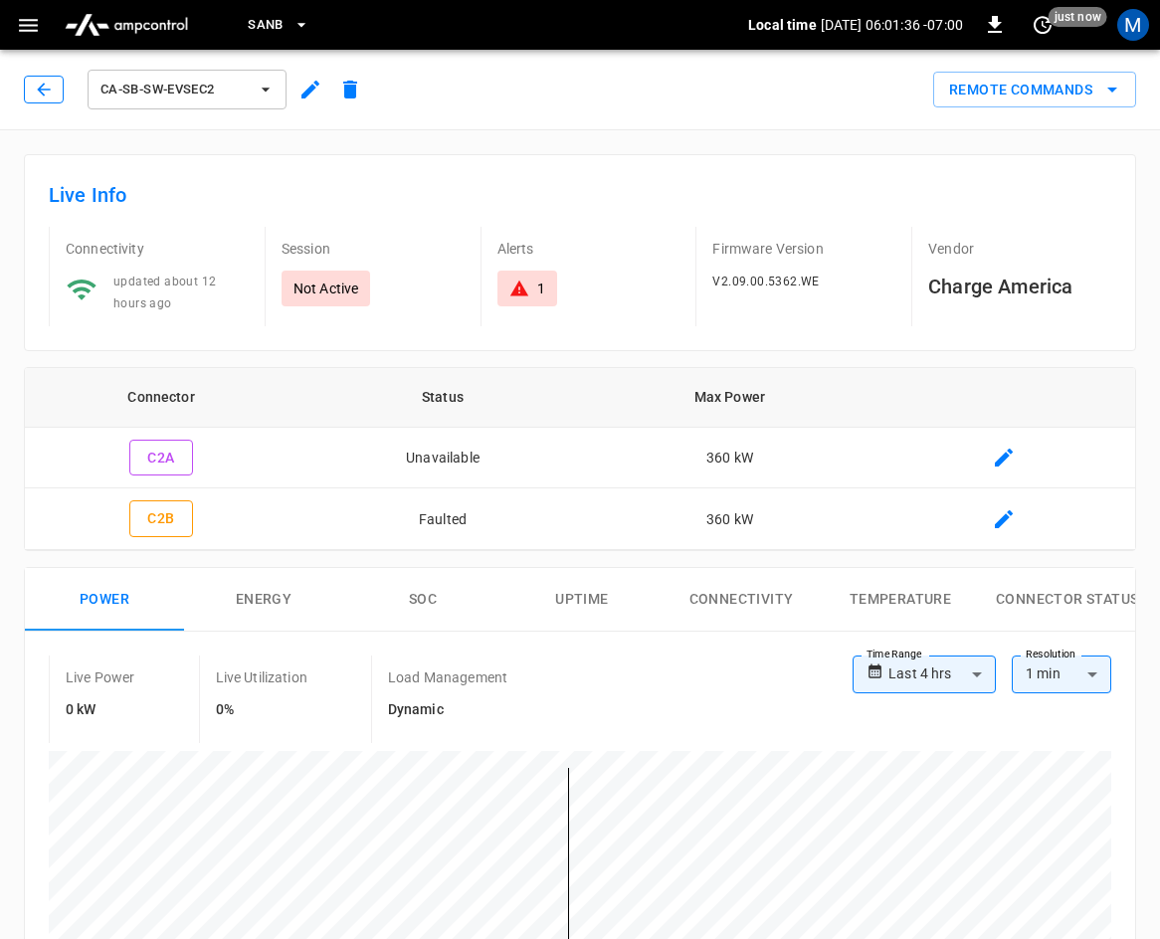
click at [51, 80] on icon "button" at bounding box center [44, 90] width 20 height 20
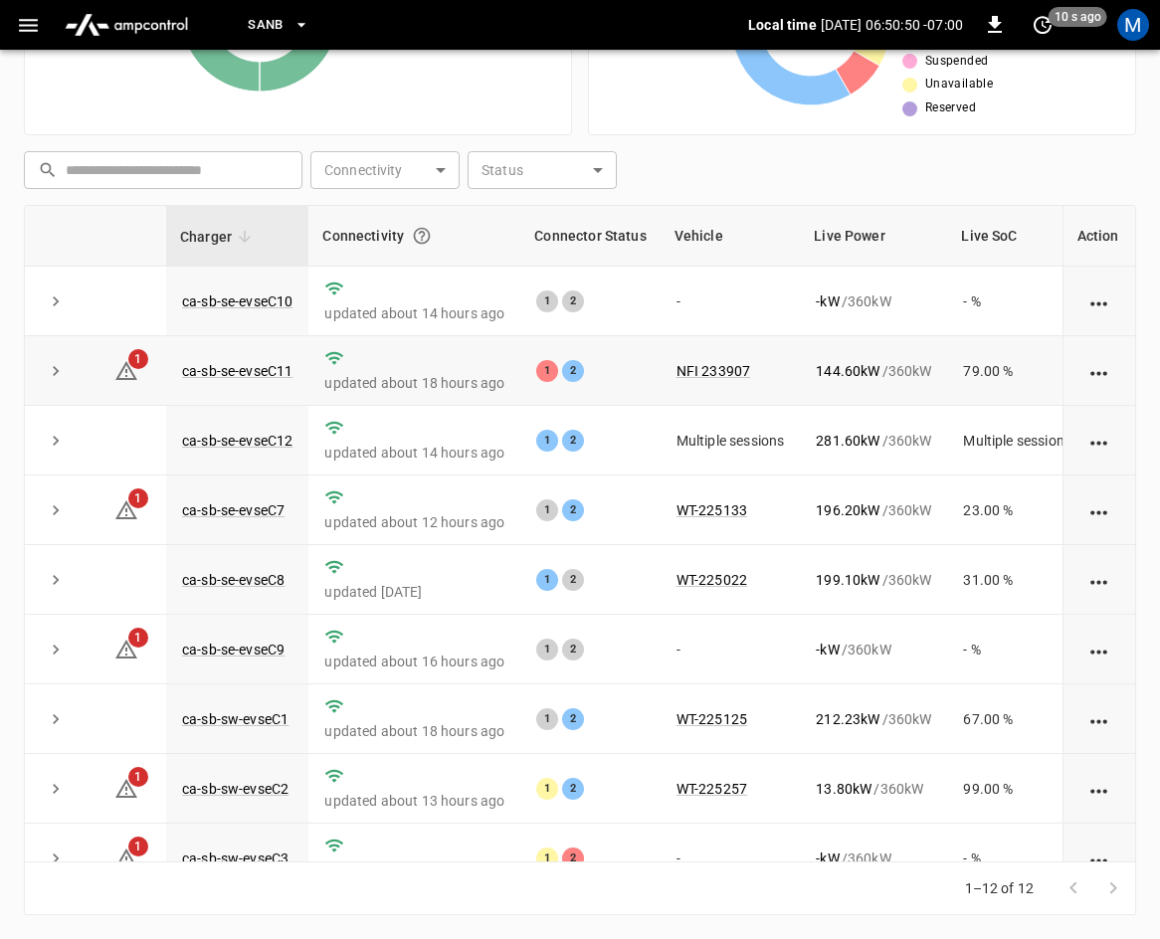
click at [49, 366] on icon "expand row" at bounding box center [56, 371] width 20 height 20
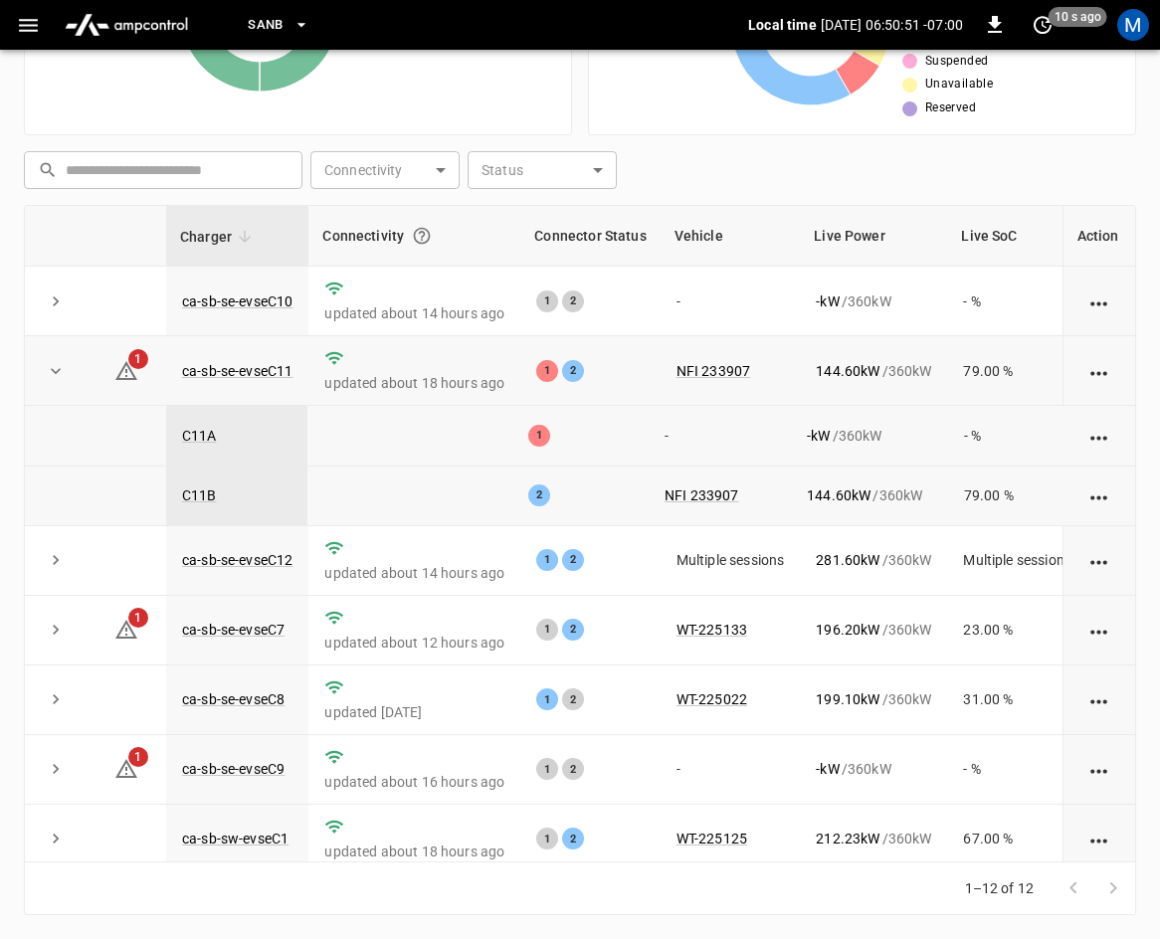
click at [59, 365] on icon "expand row" at bounding box center [56, 371] width 20 height 20
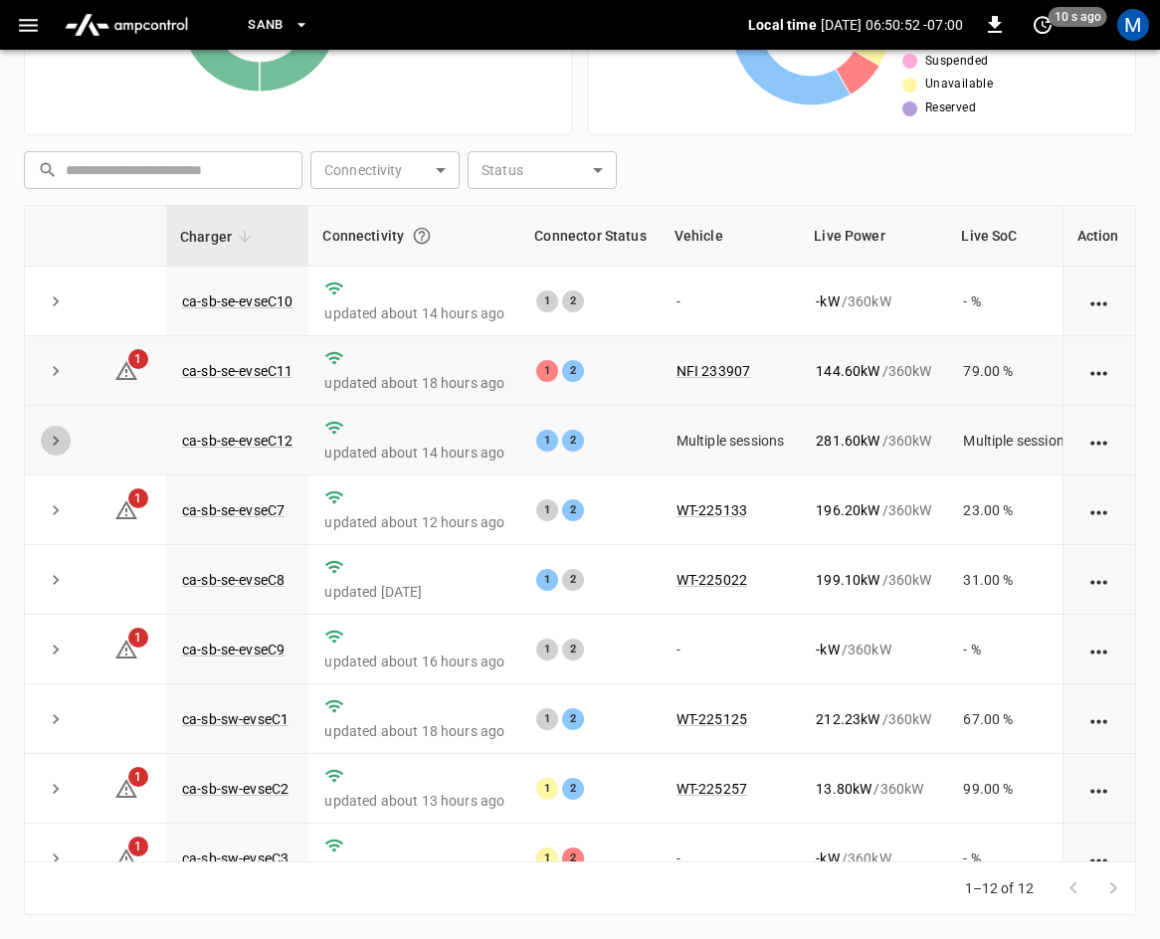
click at [49, 438] on icon "expand row" at bounding box center [56, 441] width 20 height 20
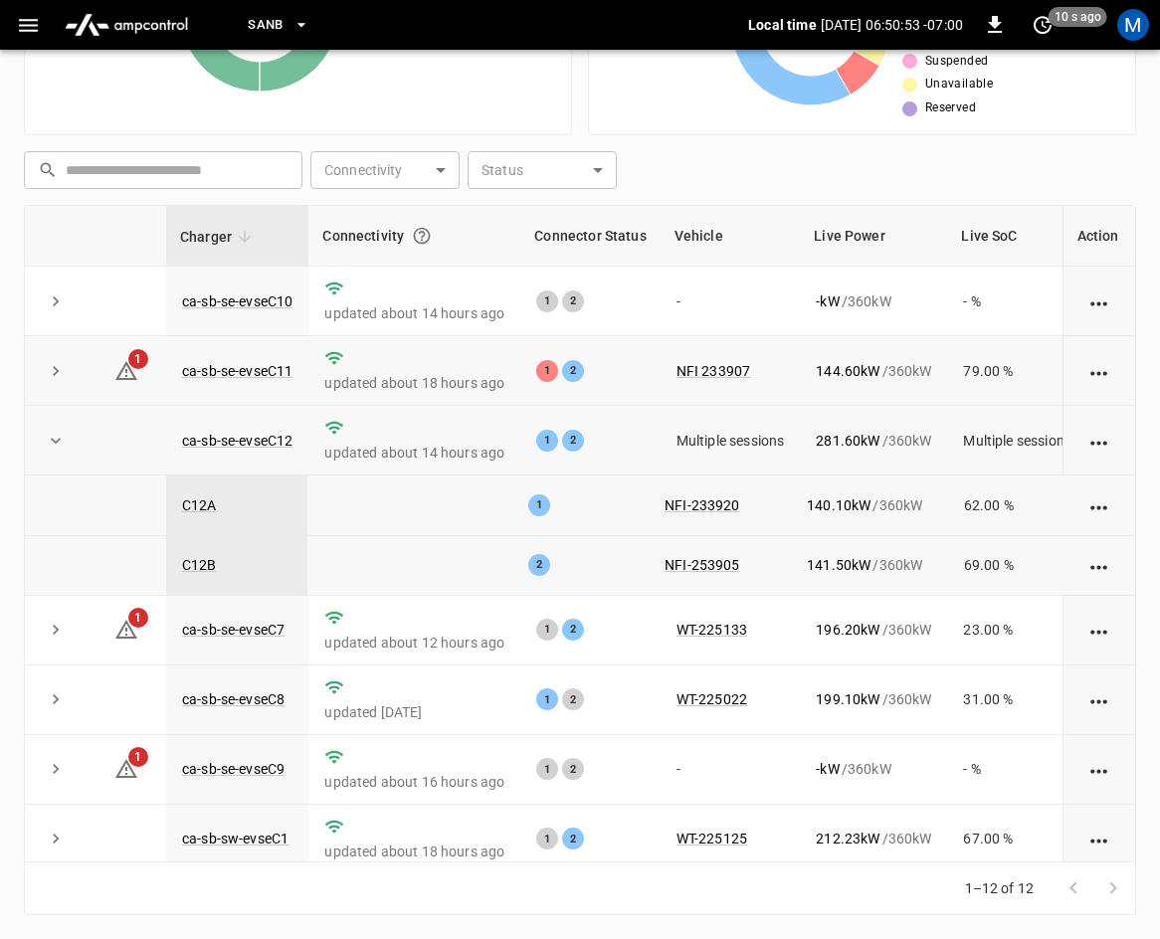
click at [50, 436] on icon "expand row" at bounding box center [56, 441] width 20 height 20
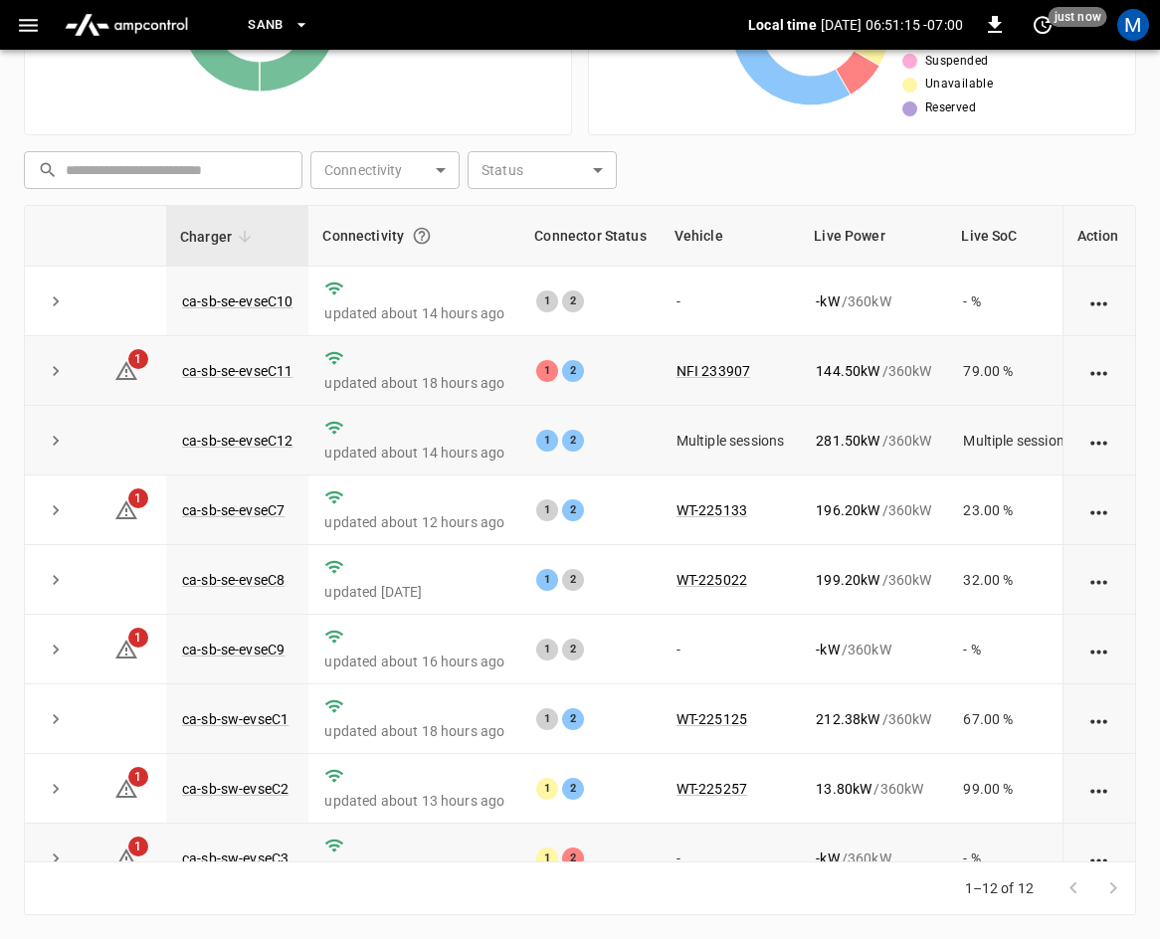
scroll to position [265, 0]
